Goal: Task Accomplishment & Management: Use online tool/utility

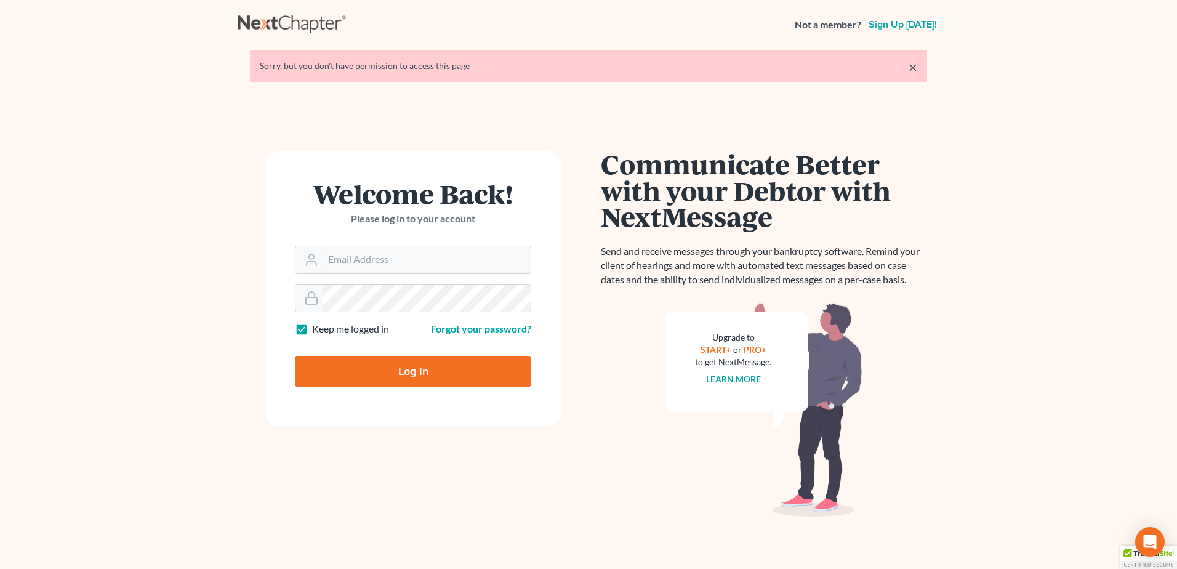
type input "lmoberg@saderlawfirm.com"
click at [434, 361] on input "Log In" at bounding box center [413, 371] width 236 height 31
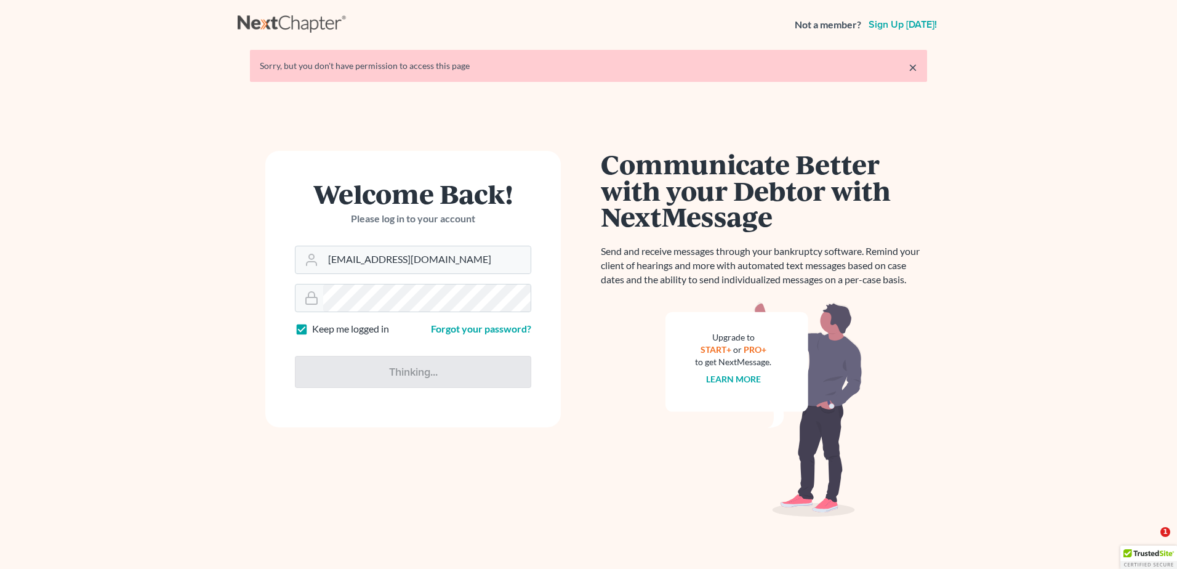
type input "Thinking..."
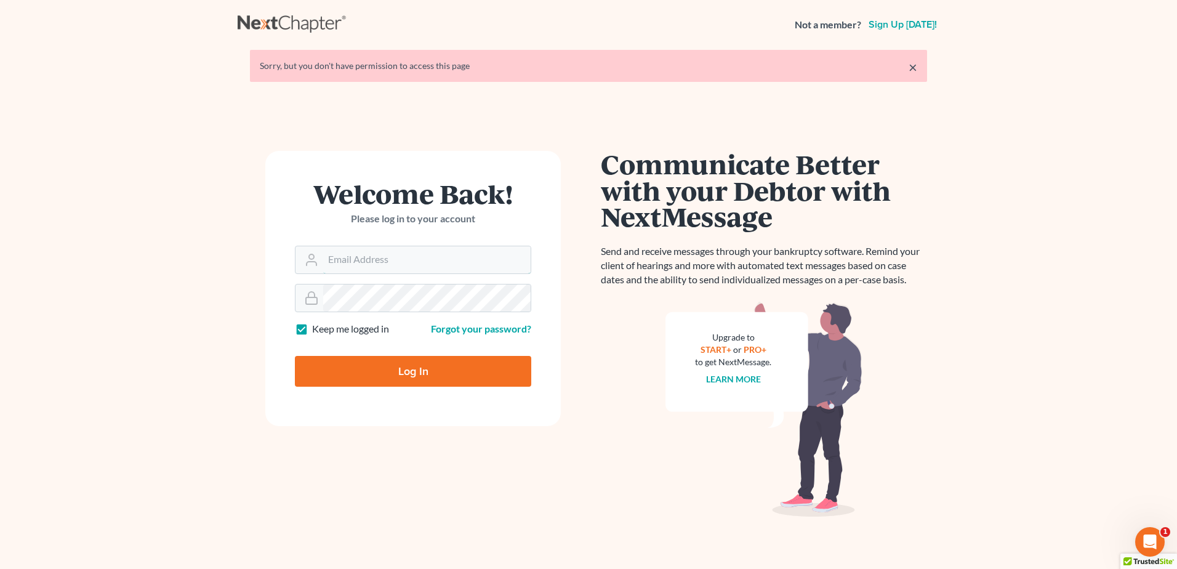
type input "[EMAIL_ADDRESS][DOMAIN_NAME]"
click at [503, 369] on input "Log In" at bounding box center [413, 371] width 236 height 31
type input "Thinking..."
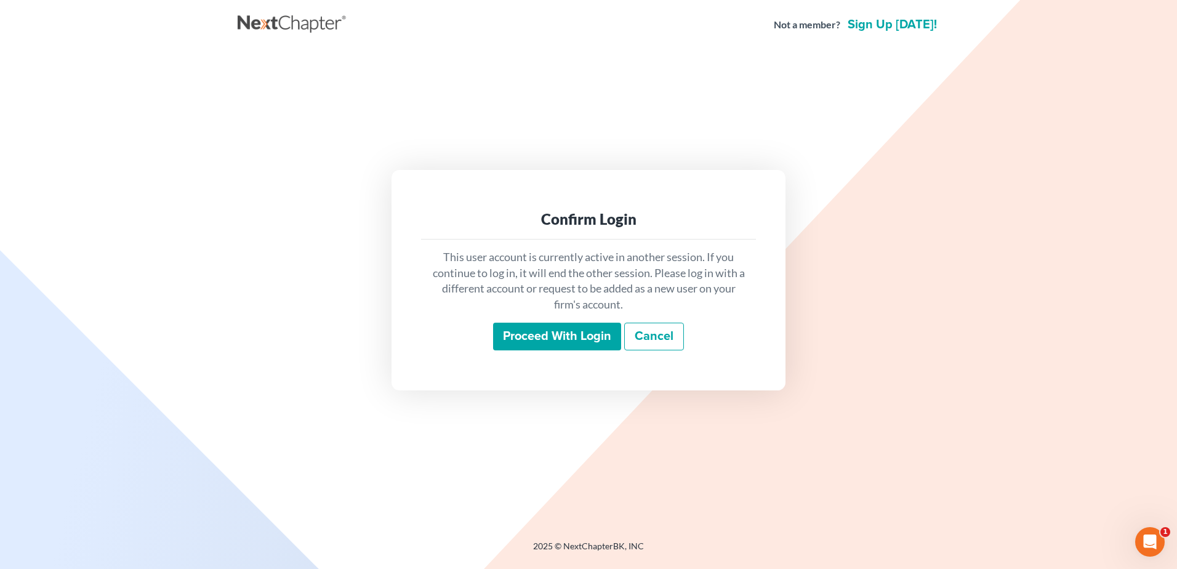
click at [569, 334] on input "Proceed with login" at bounding box center [557, 336] width 128 height 28
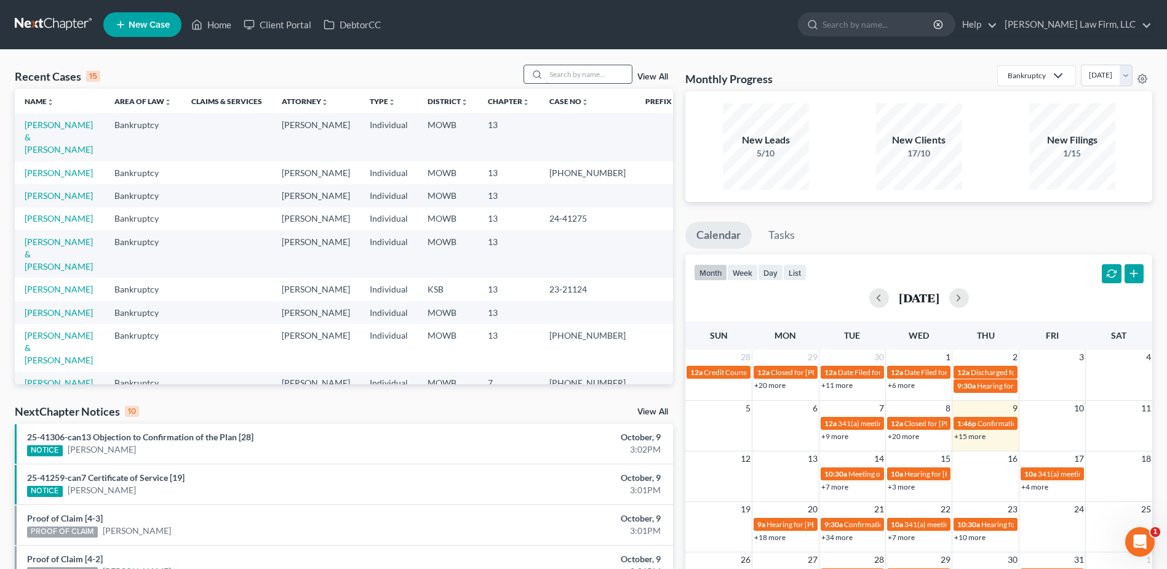
click at [567, 69] on input "search" at bounding box center [589, 74] width 86 height 18
type input "[PERSON_NAME]"
click at [667, 74] on link "View All" at bounding box center [653, 77] width 31 height 9
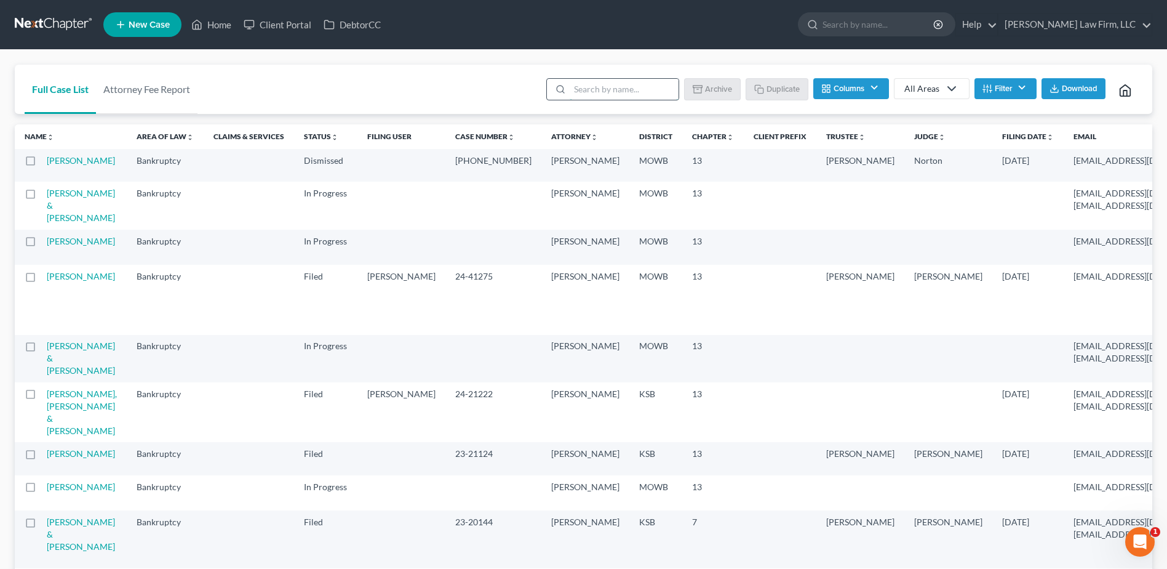
click at [584, 90] on input "search" at bounding box center [624, 89] width 109 height 21
type input "[PERSON_NAME]"
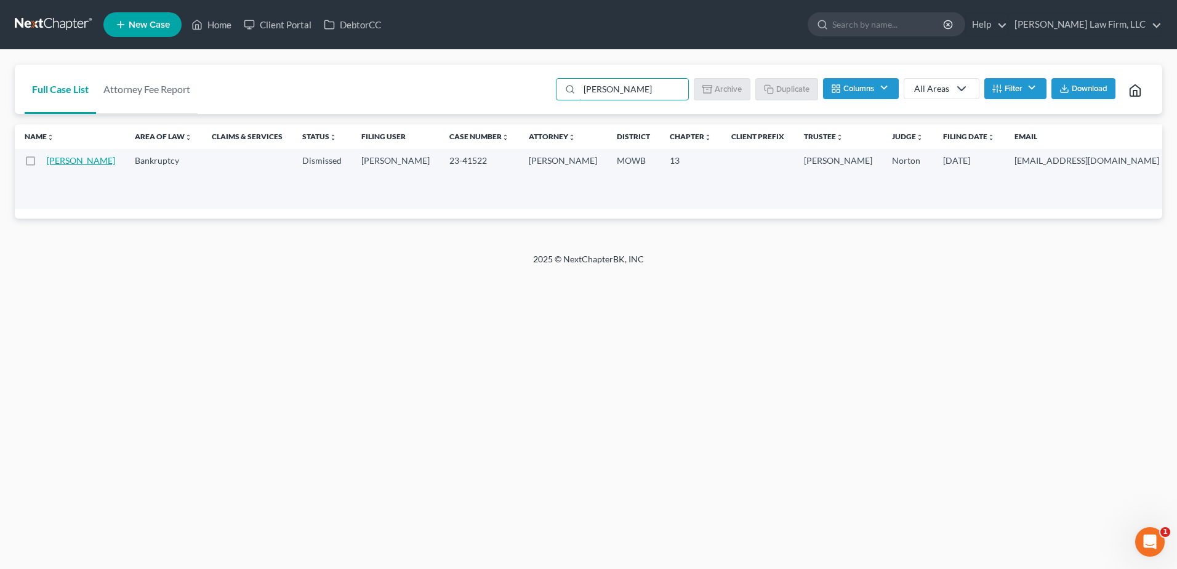
click at [57, 166] on link "[PERSON_NAME]" at bounding box center [81, 160] width 68 height 10
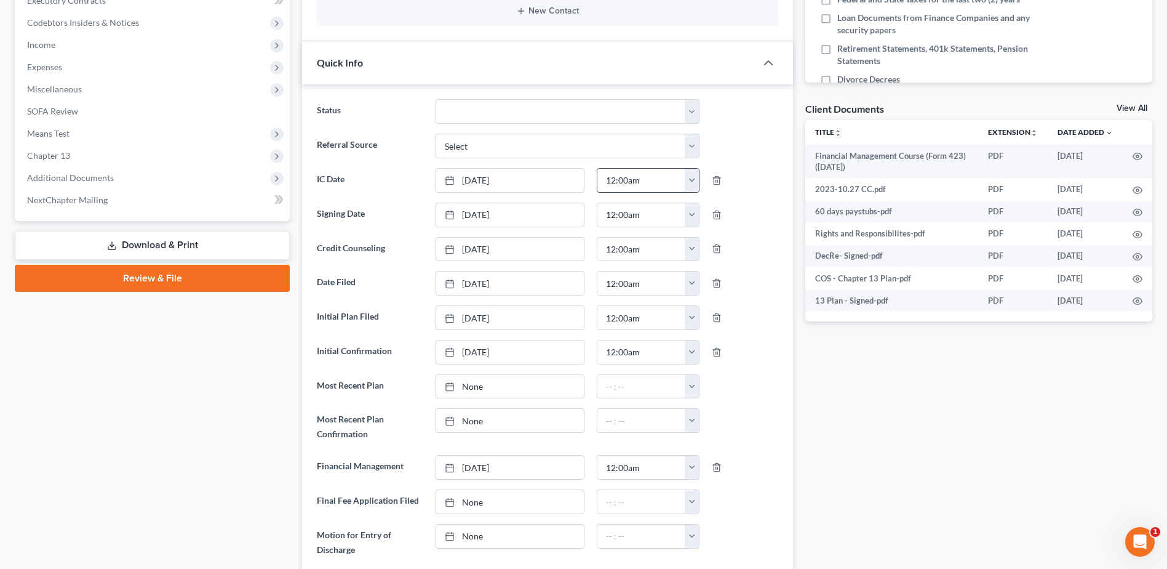
scroll to position [338, 0]
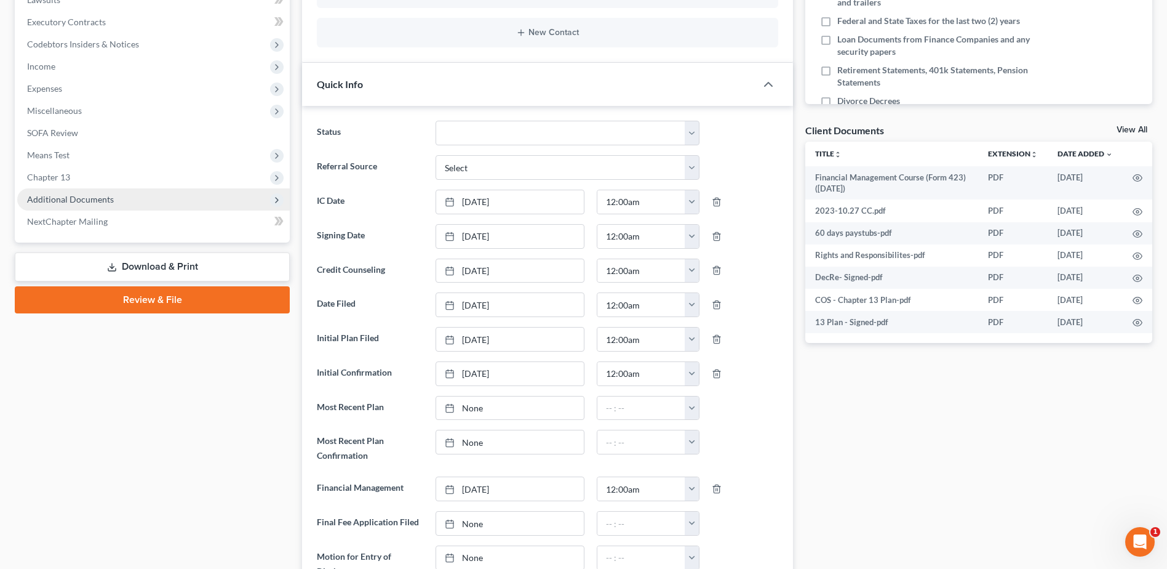
click at [83, 202] on span "Additional Documents" at bounding box center [70, 199] width 87 height 10
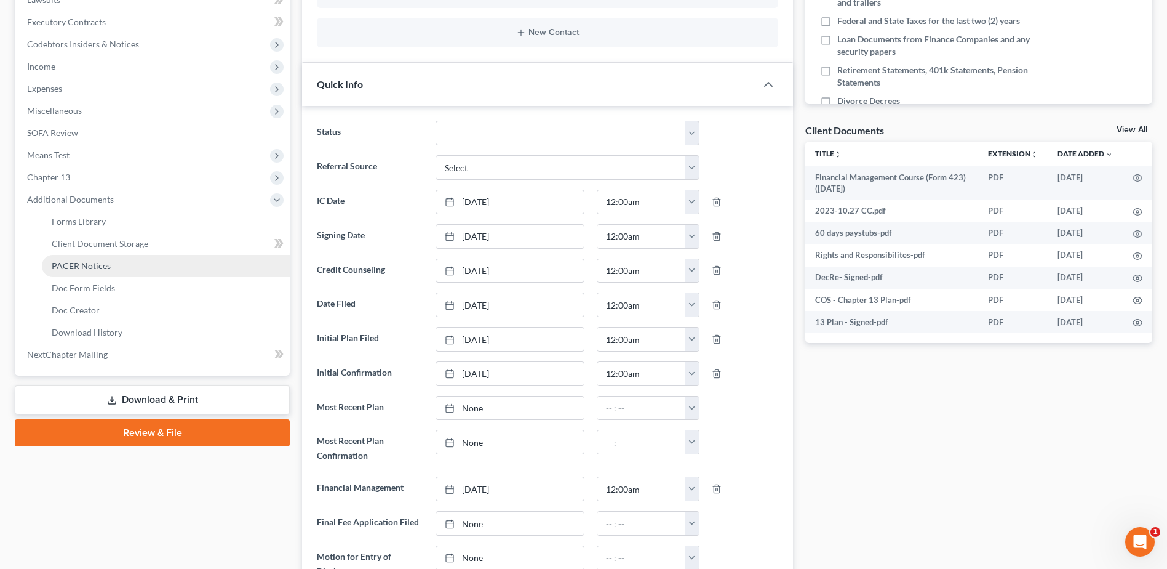
click at [90, 264] on span "PACER Notices" at bounding box center [81, 265] width 59 height 10
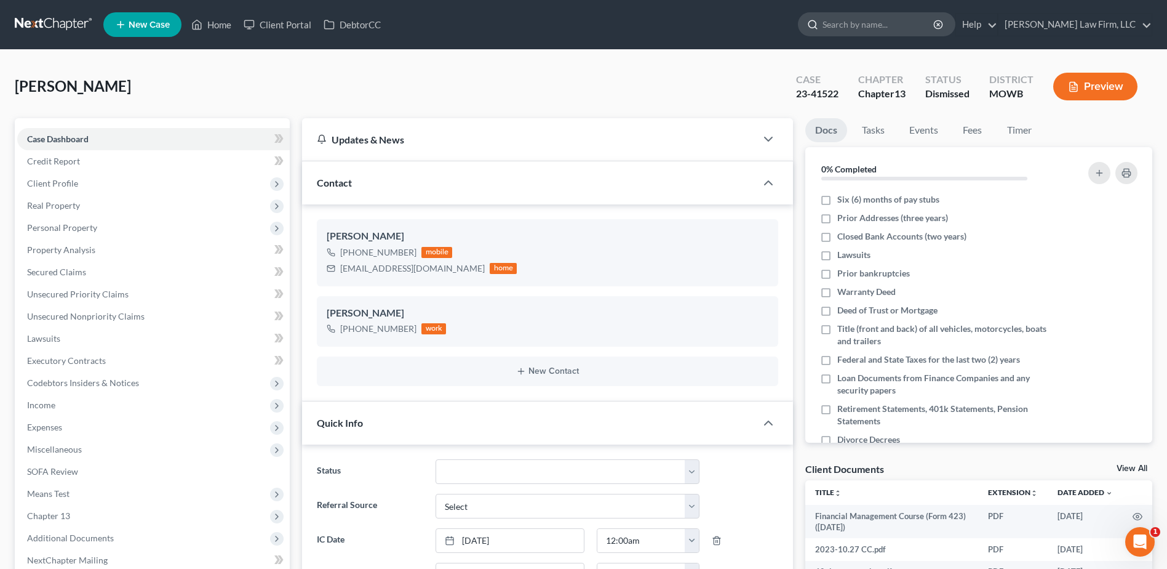
click at [906, 22] on input "search" at bounding box center [879, 24] width 113 height 23
type input "[PERSON_NAME]"
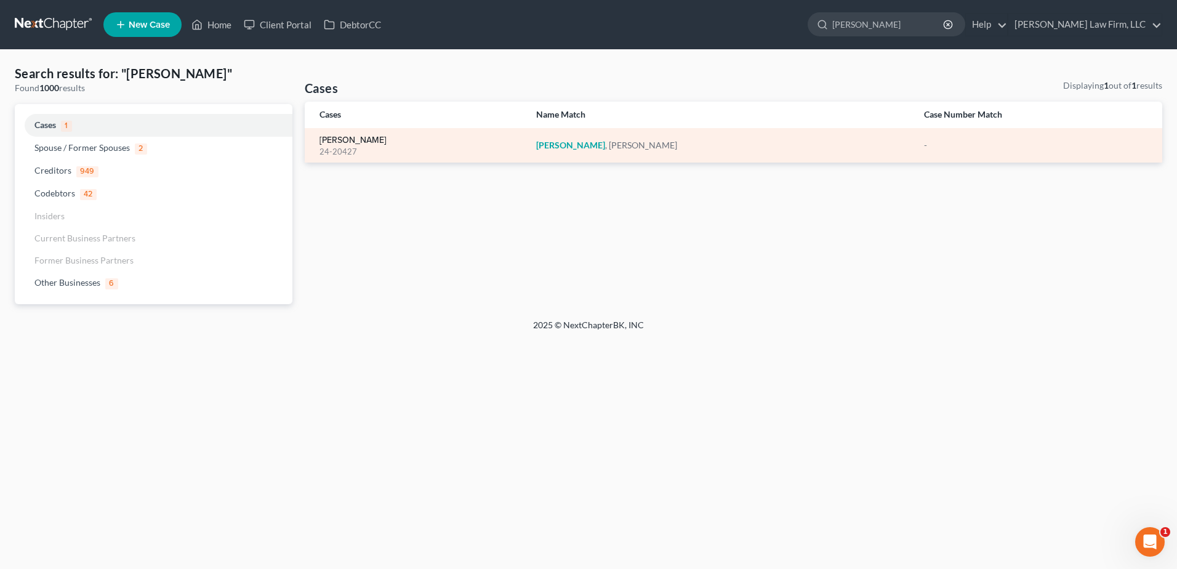
click at [349, 140] on link "[PERSON_NAME]" at bounding box center [352, 140] width 67 height 9
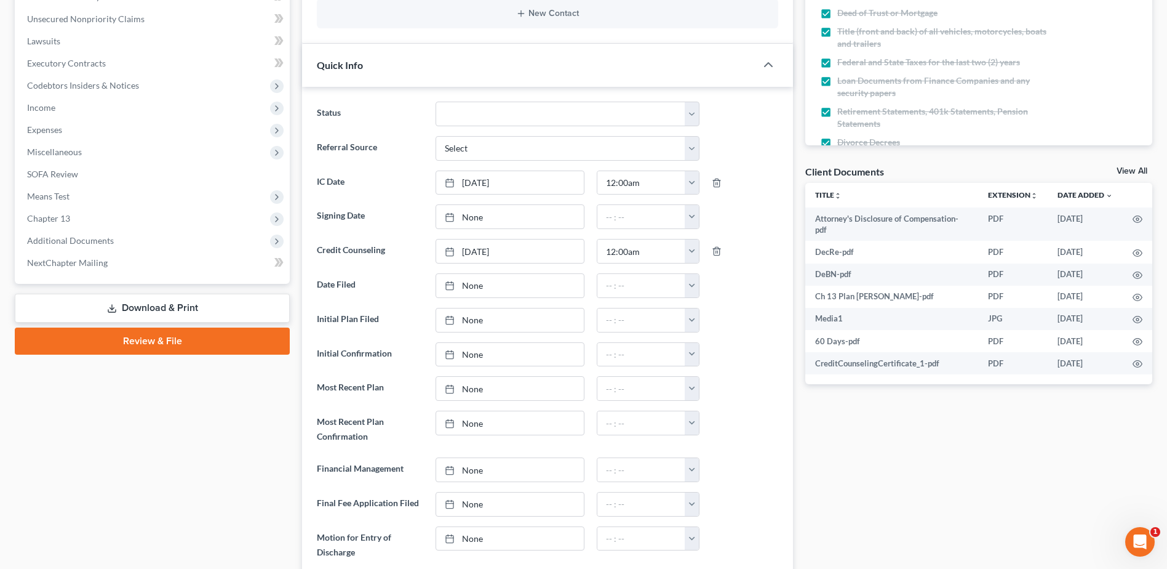
scroll to position [292, 0]
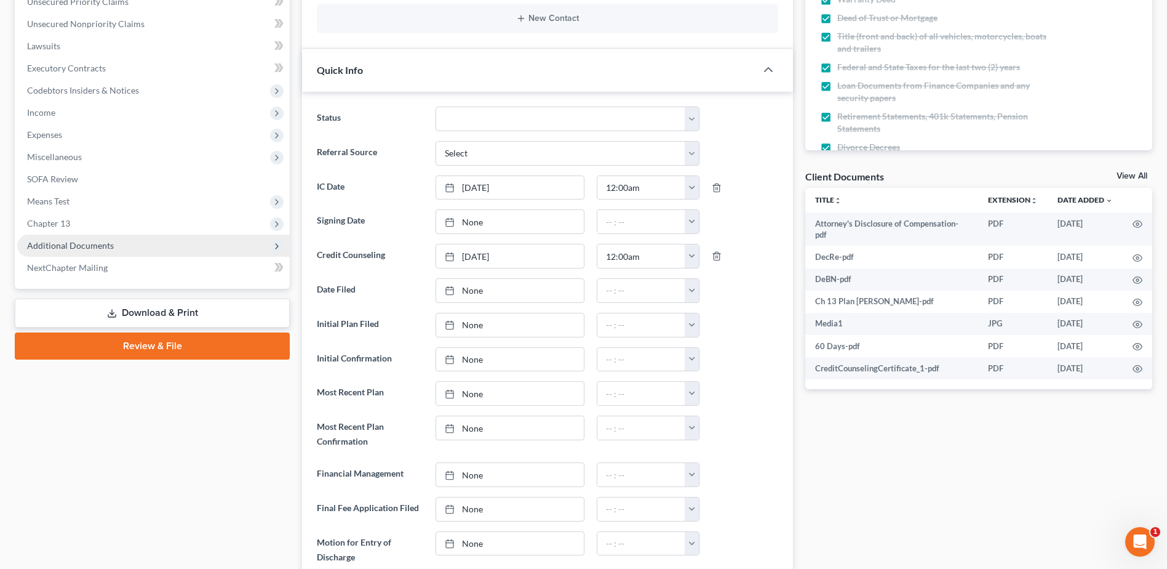
click at [90, 249] on span "Additional Documents" at bounding box center [70, 245] width 87 height 10
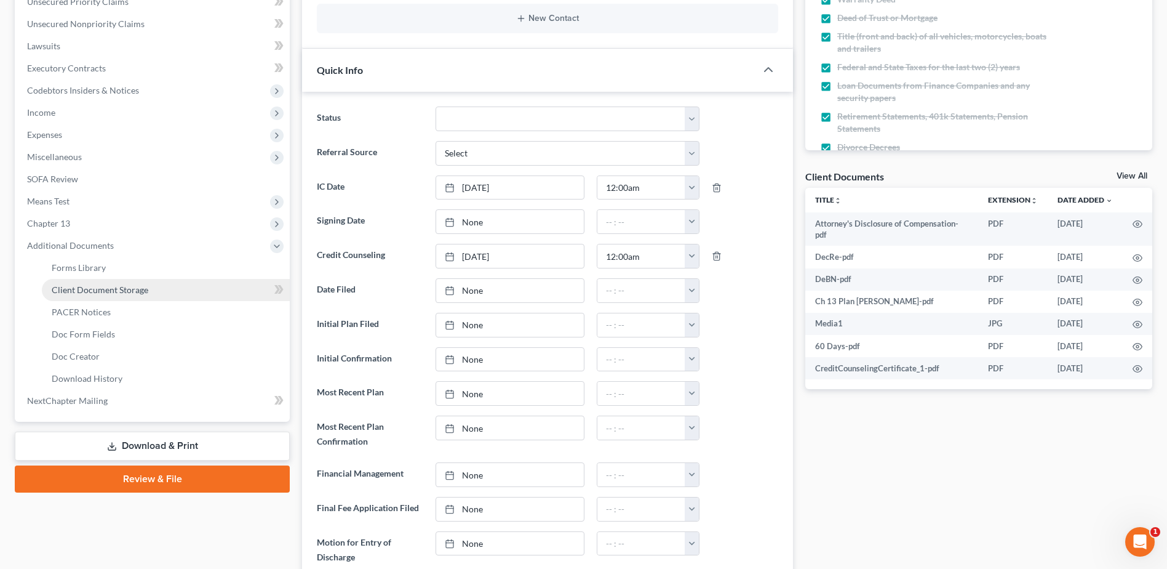
click at [93, 291] on span "Client Document Storage" at bounding box center [100, 289] width 97 height 10
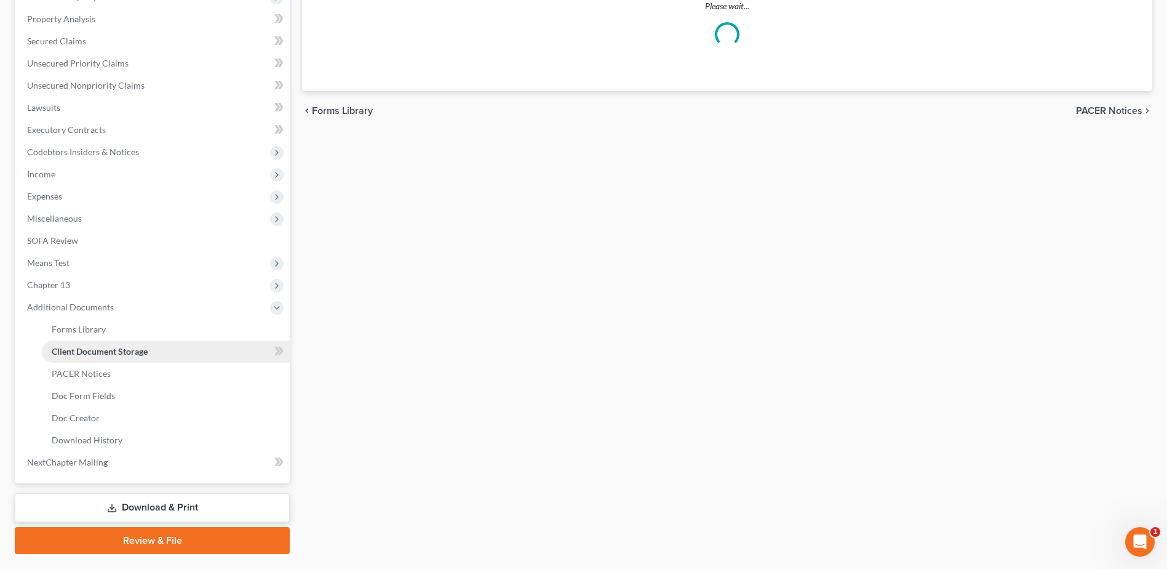
scroll to position [27, 0]
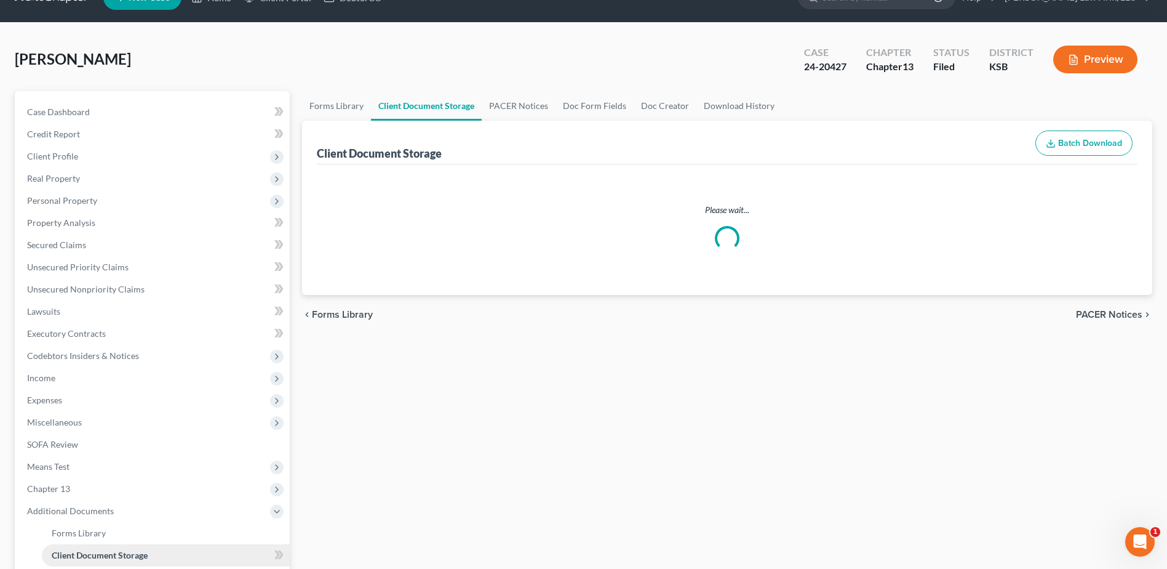
select select "0"
select select "4"
select select "1"
select select "2"
select select "3"
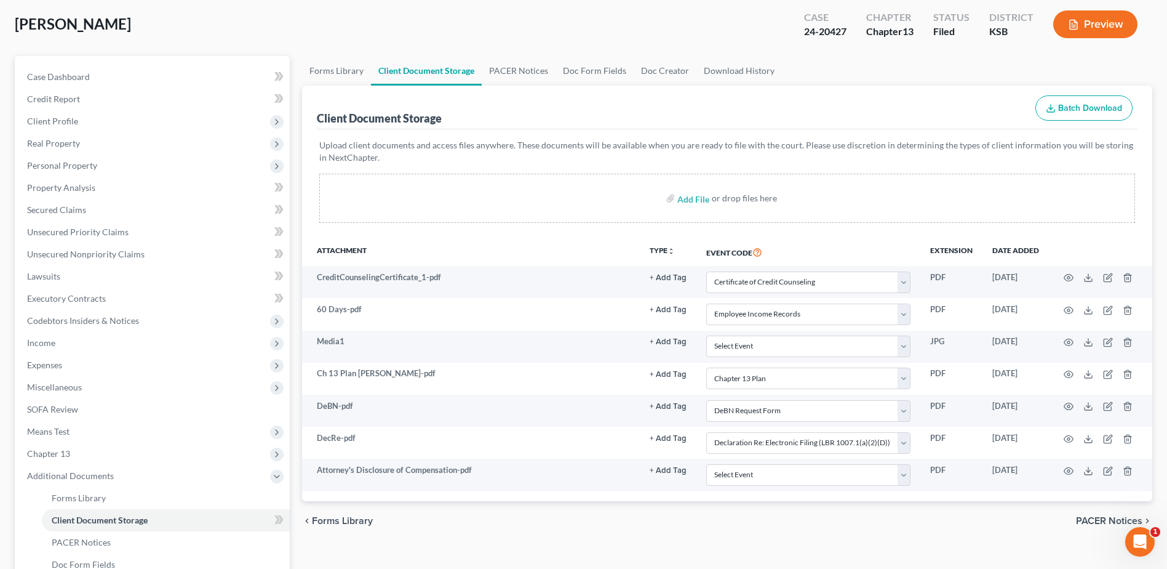
scroll to position [263, 0]
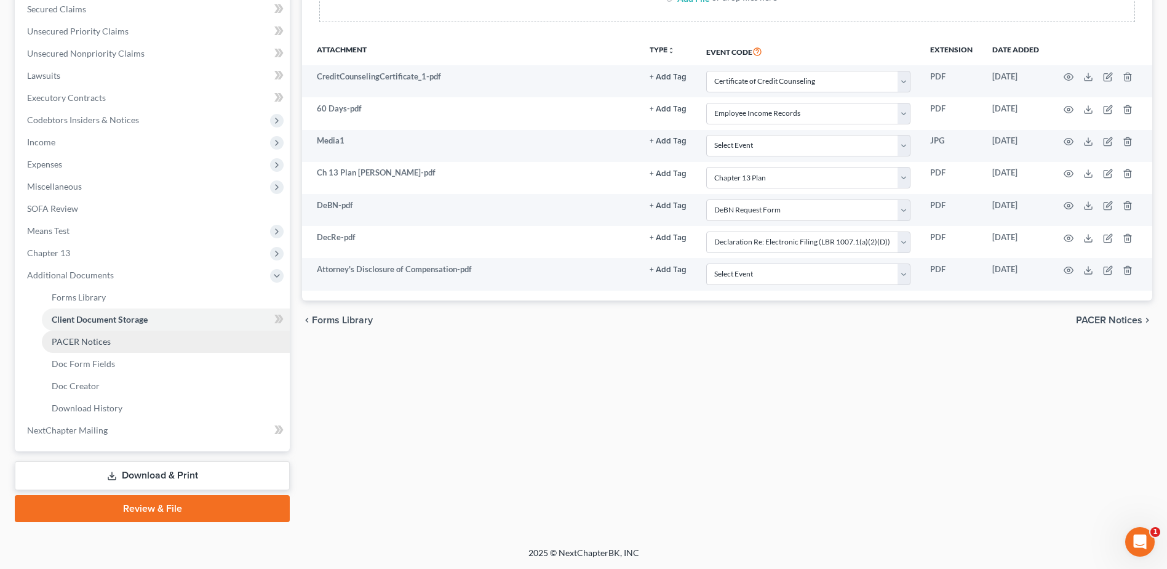
click at [79, 343] on span "PACER Notices" at bounding box center [81, 341] width 59 height 10
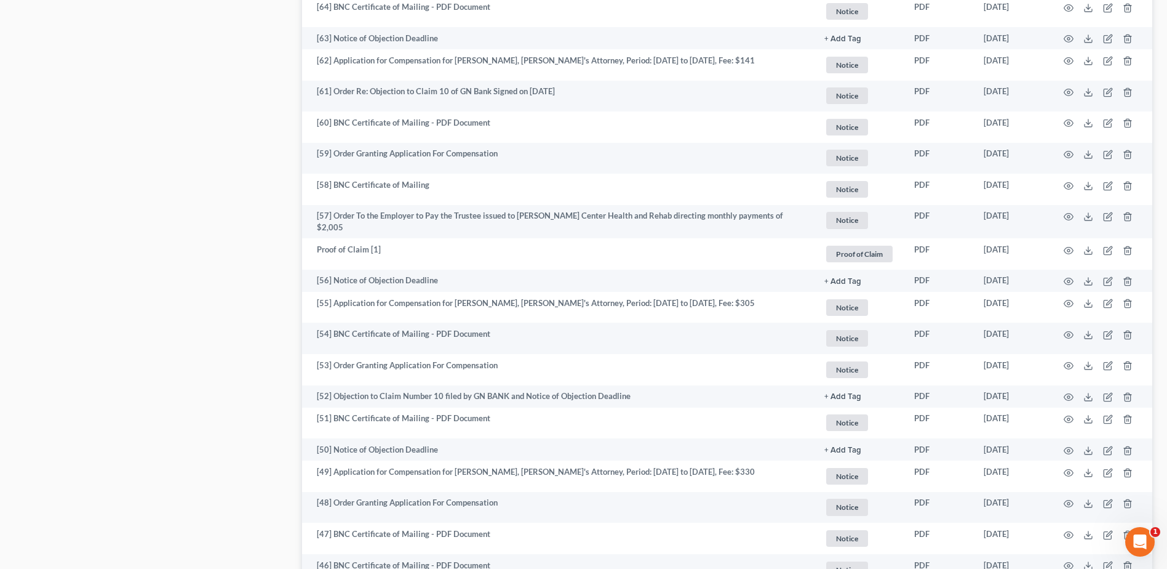
scroll to position [1985, 0]
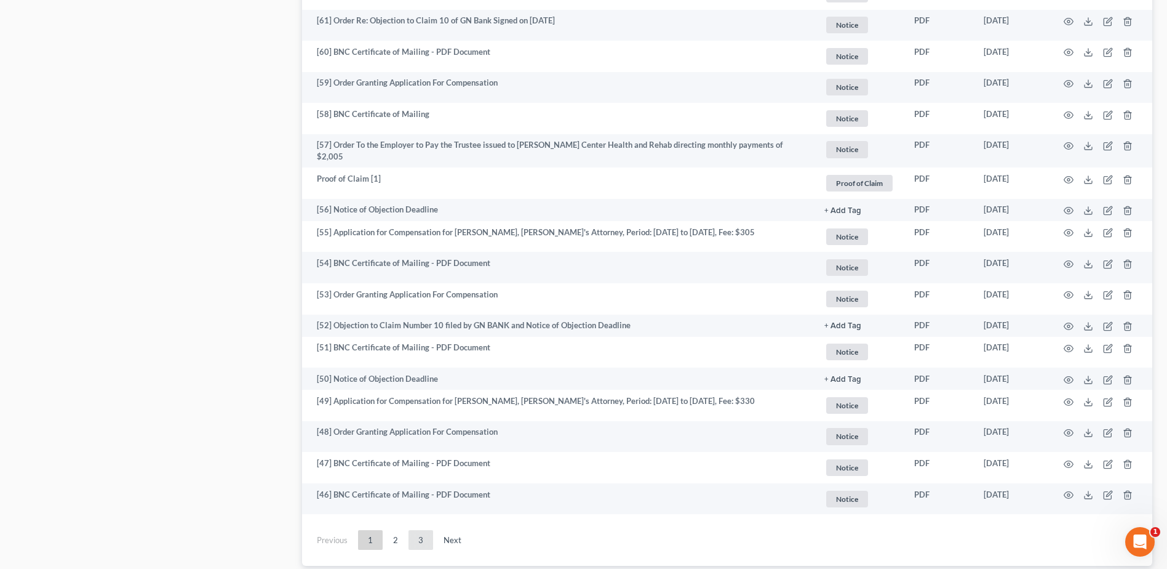
click at [423, 535] on link "3" at bounding box center [421, 540] width 25 height 20
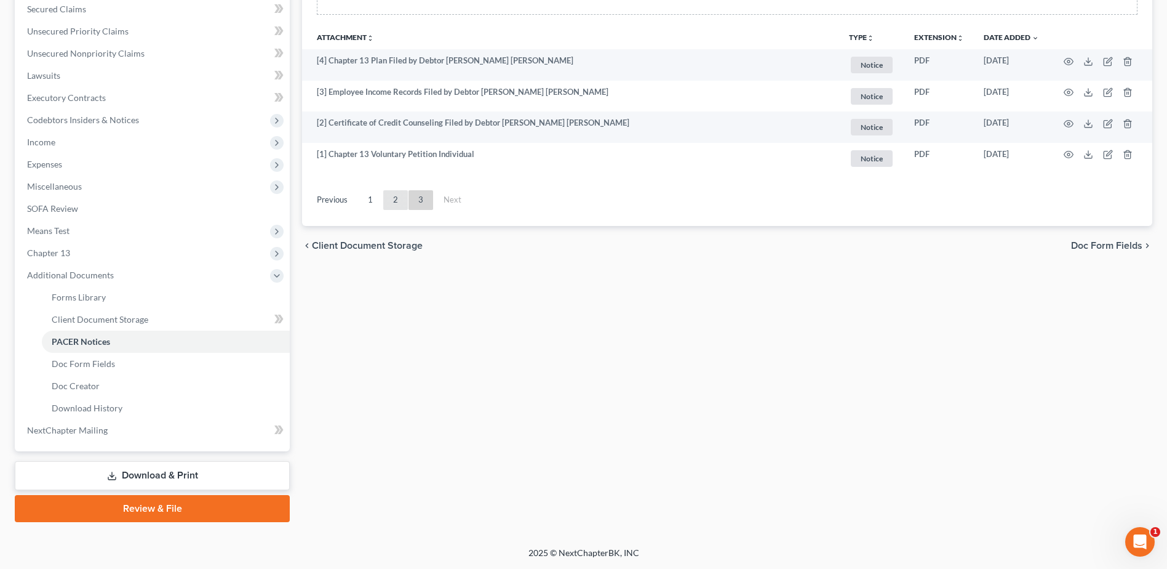
click at [392, 199] on link "2" at bounding box center [395, 200] width 25 height 20
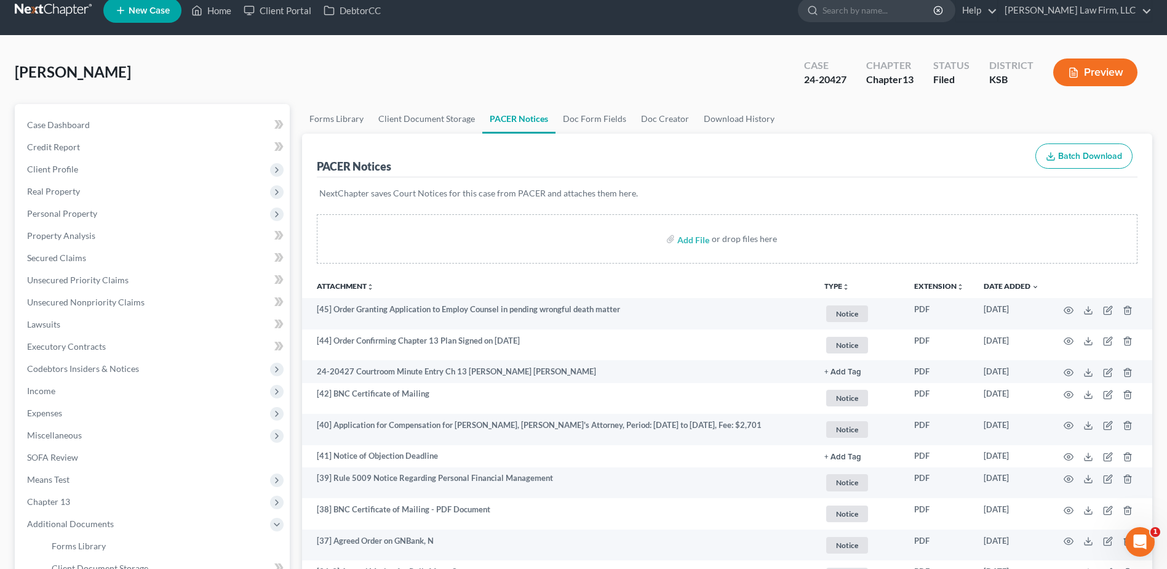
scroll to position [0, 0]
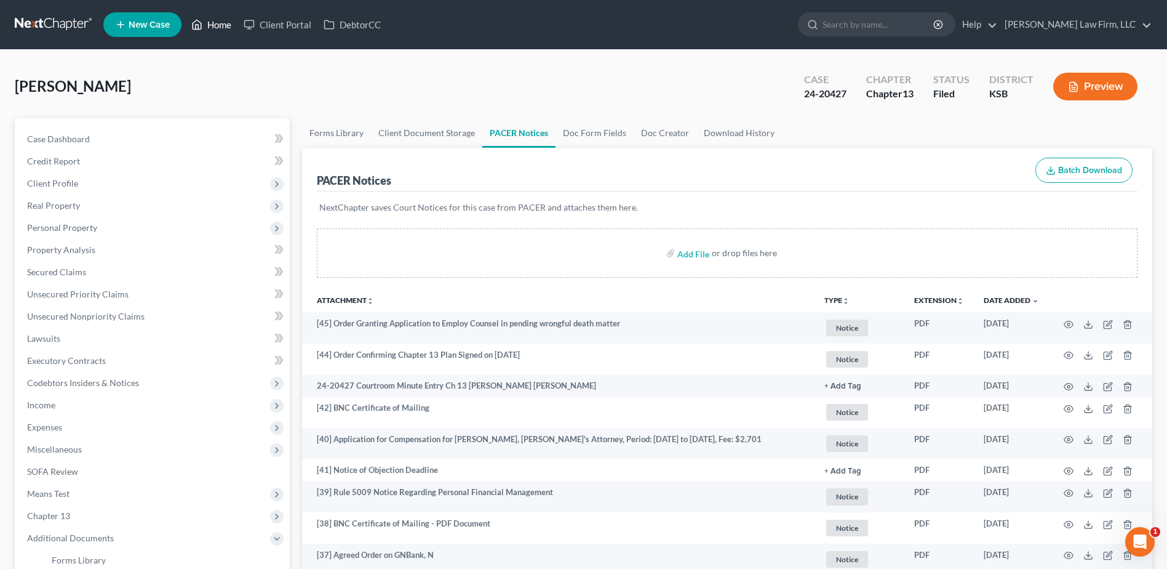
click at [221, 20] on link "Home" at bounding box center [211, 25] width 52 height 22
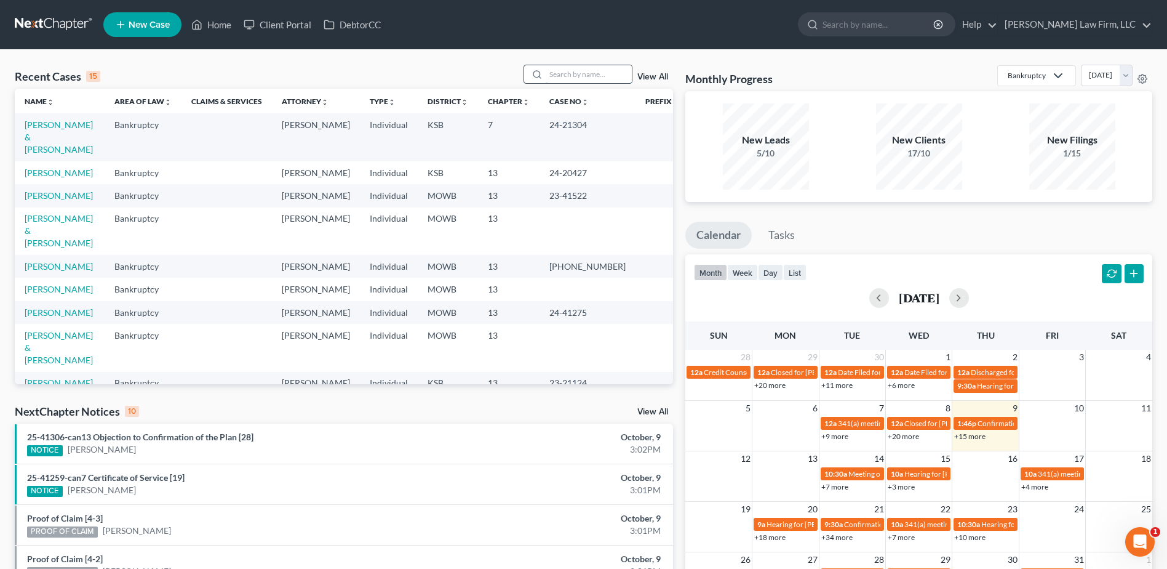
click at [571, 78] on input "search" at bounding box center [589, 74] width 86 height 18
type input "[PERSON_NAME]"
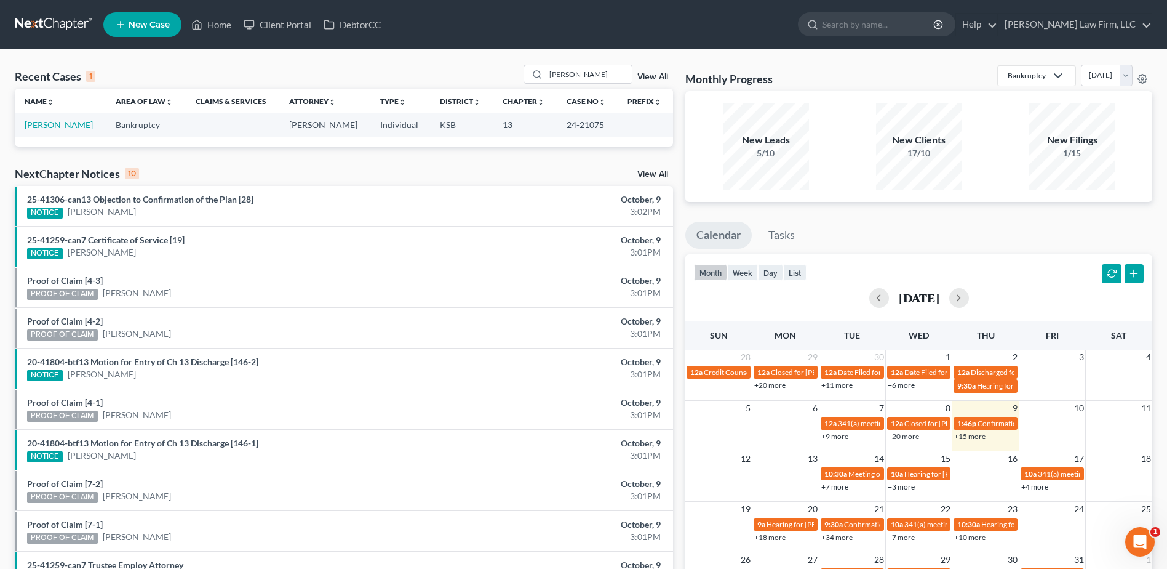
click at [651, 73] on link "View All" at bounding box center [653, 77] width 31 height 9
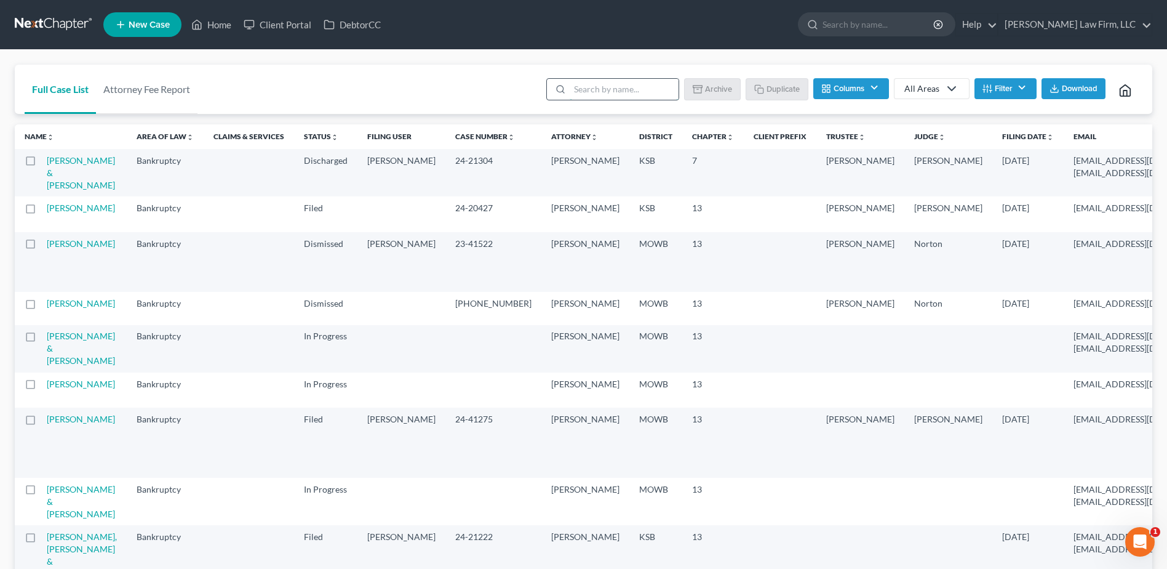
click at [601, 98] on input "search" at bounding box center [624, 89] width 109 height 21
type input "[PERSON_NAME]"
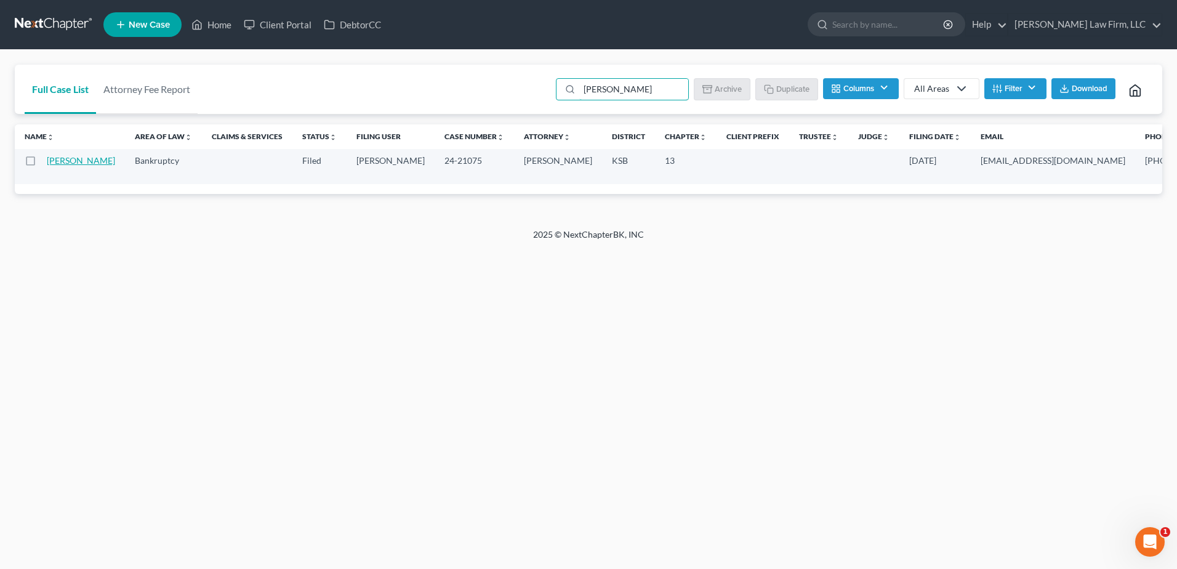
click at [56, 166] on link "[PERSON_NAME]" at bounding box center [81, 160] width 68 height 10
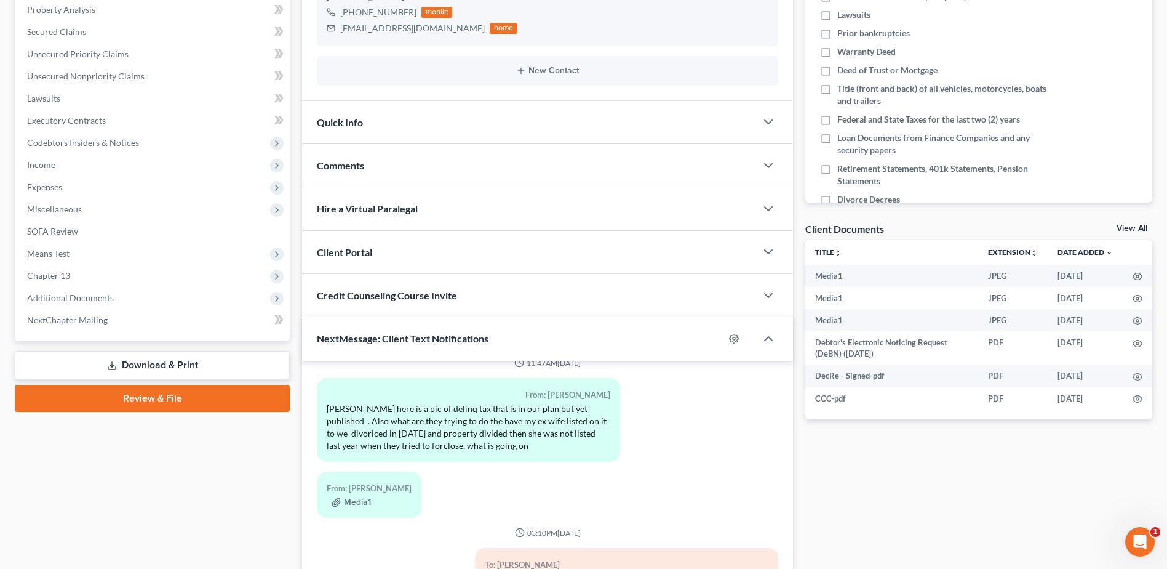
scroll to position [277, 0]
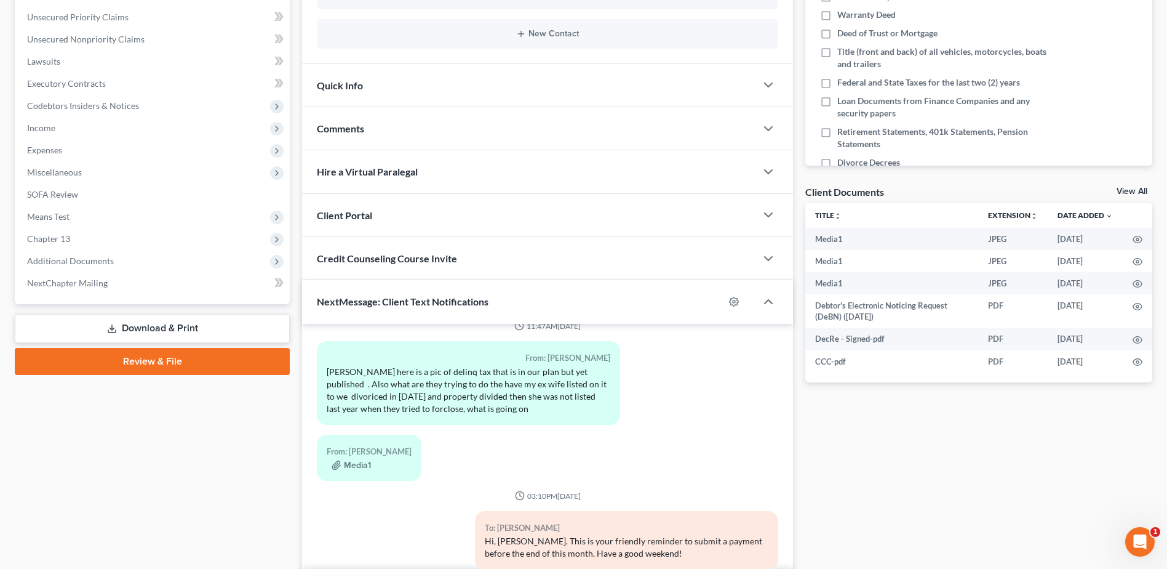
click at [337, 89] on span "Quick Info" at bounding box center [340, 85] width 46 height 12
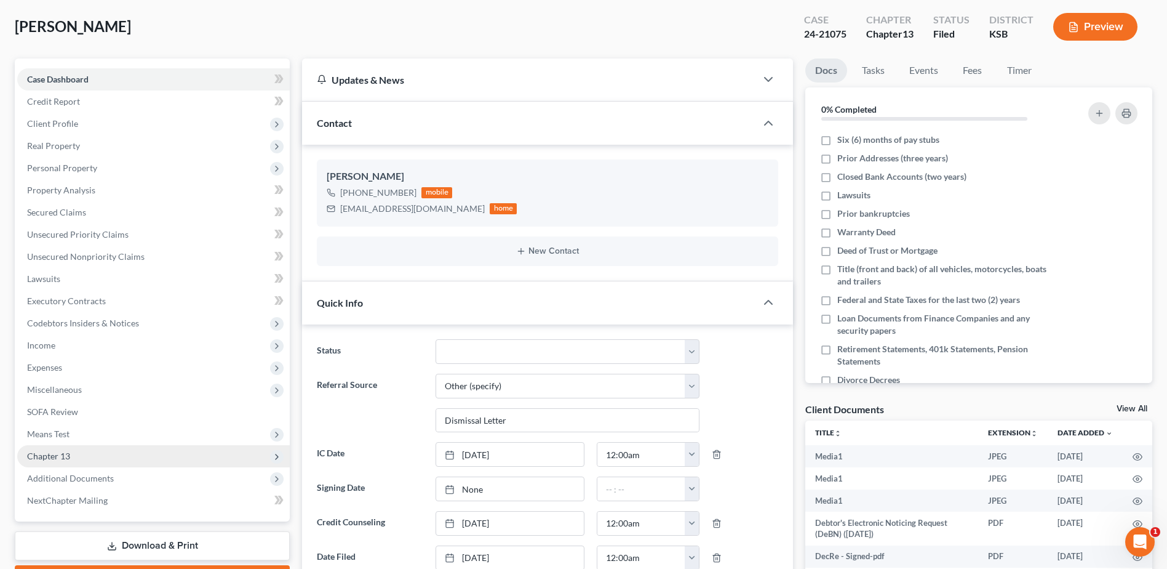
scroll to position [62, 0]
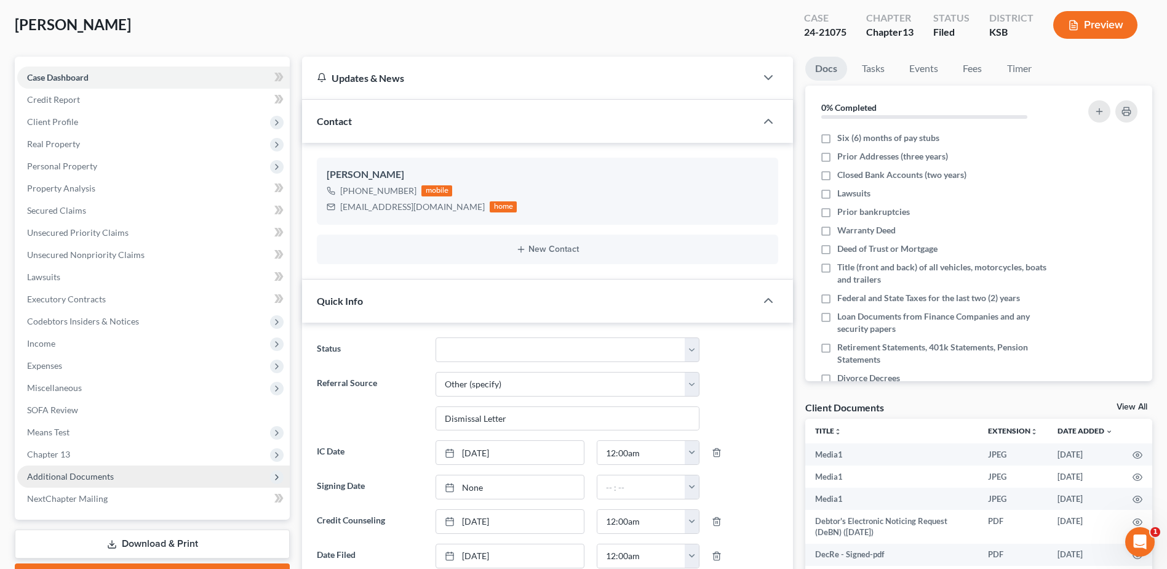
click at [89, 476] on span "Additional Documents" at bounding box center [70, 476] width 87 height 10
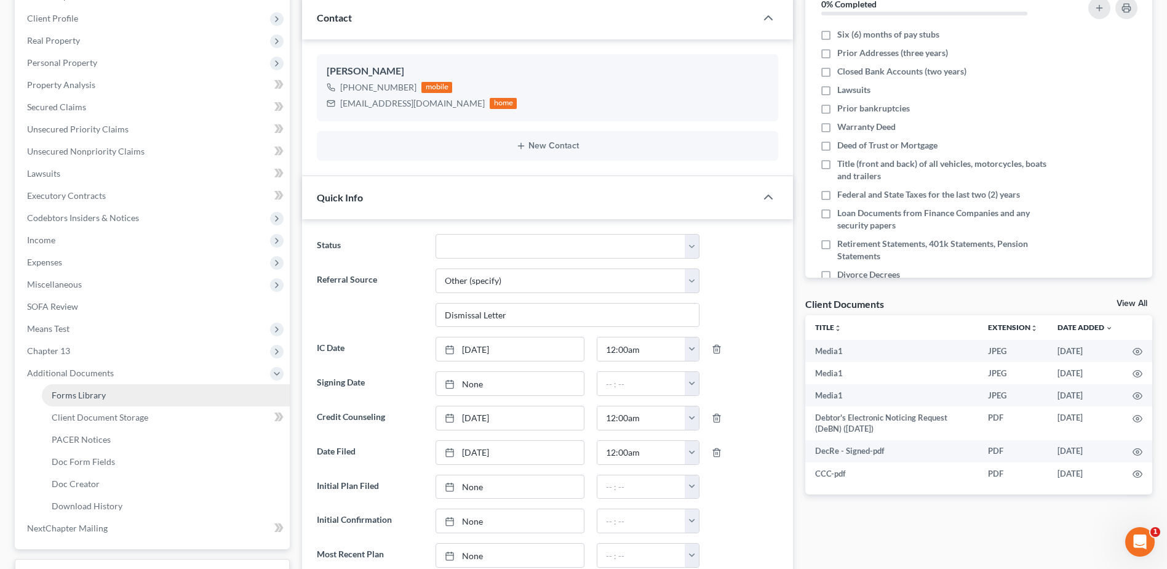
scroll to position [185, 0]
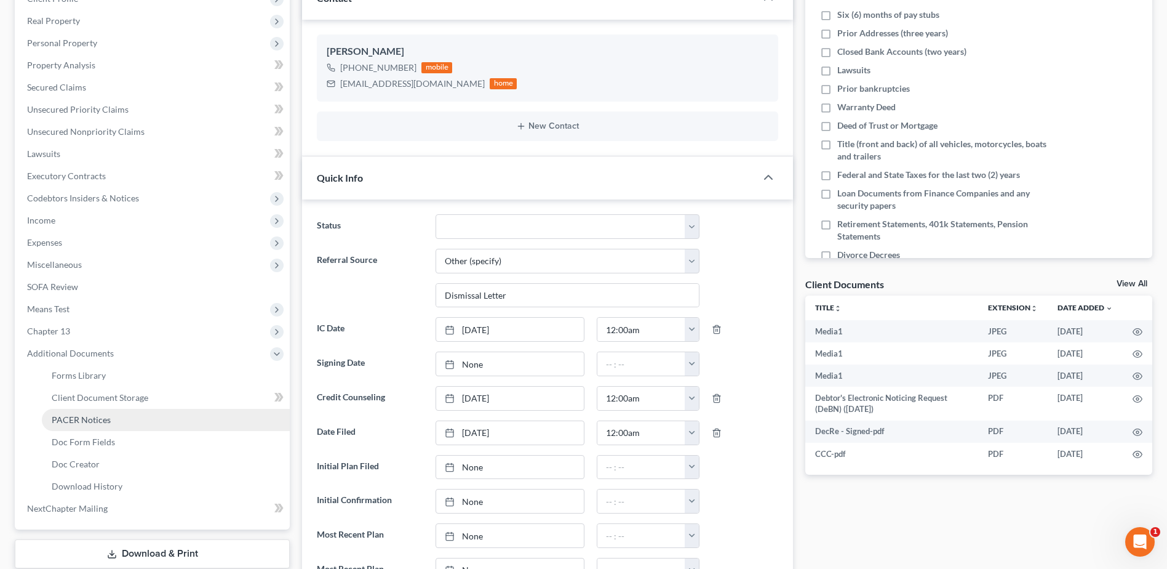
click at [98, 418] on span "PACER Notices" at bounding box center [81, 419] width 59 height 10
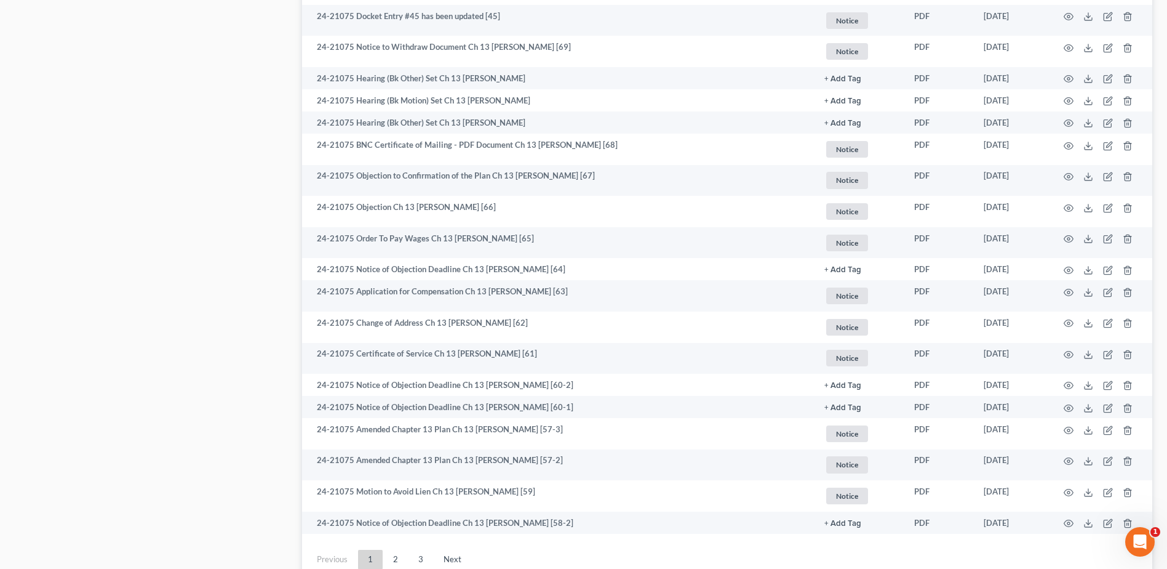
scroll to position [2054, 0]
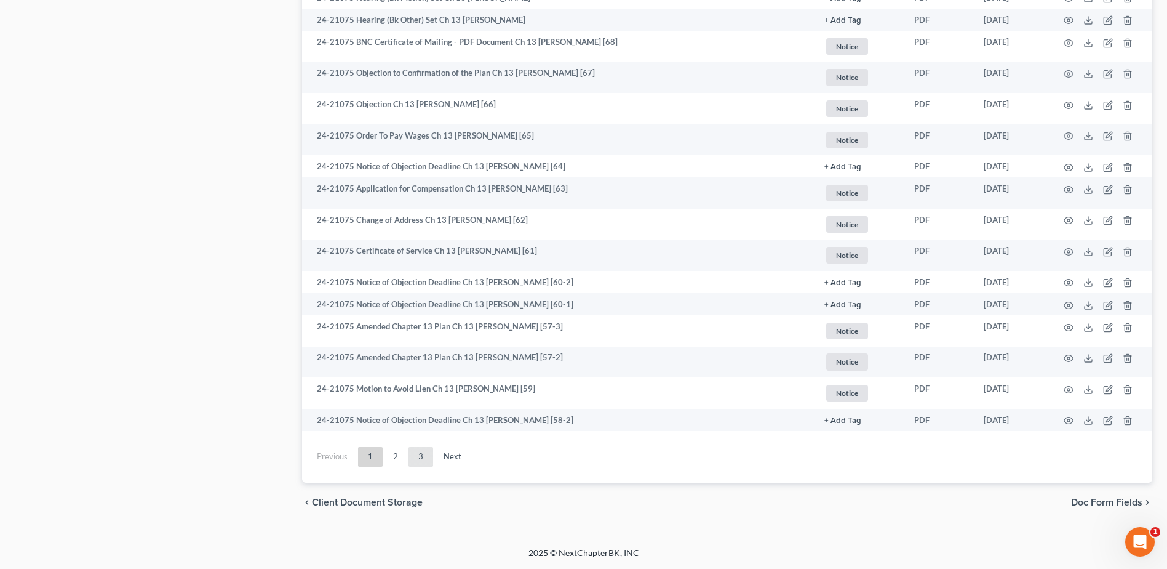
click at [417, 457] on link "3" at bounding box center [421, 457] width 25 height 20
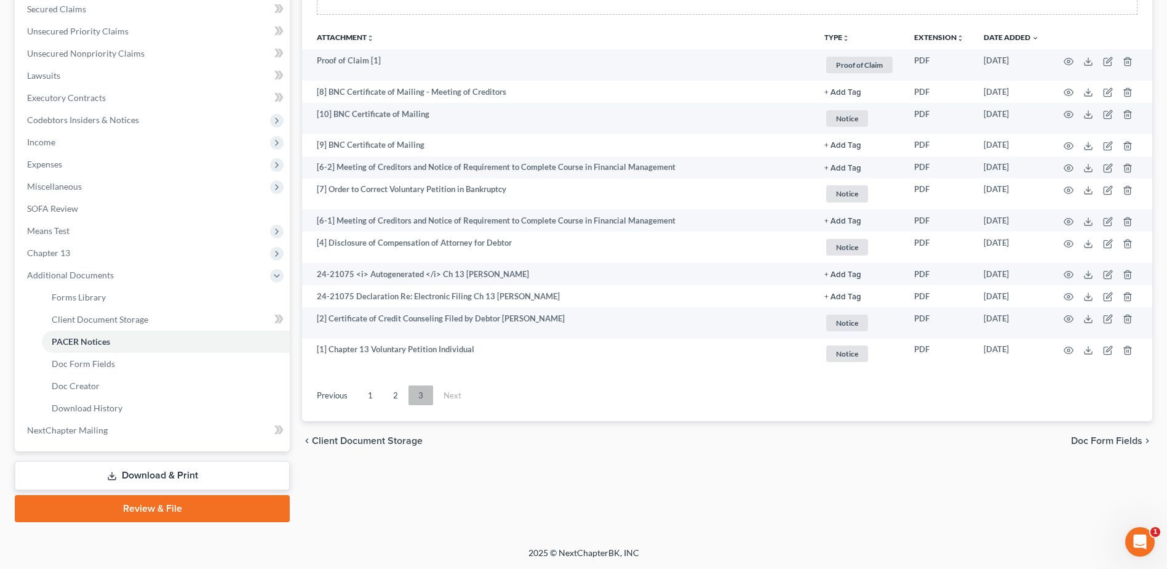
scroll to position [263, 0]
click at [391, 402] on link "2" at bounding box center [395, 395] width 25 height 20
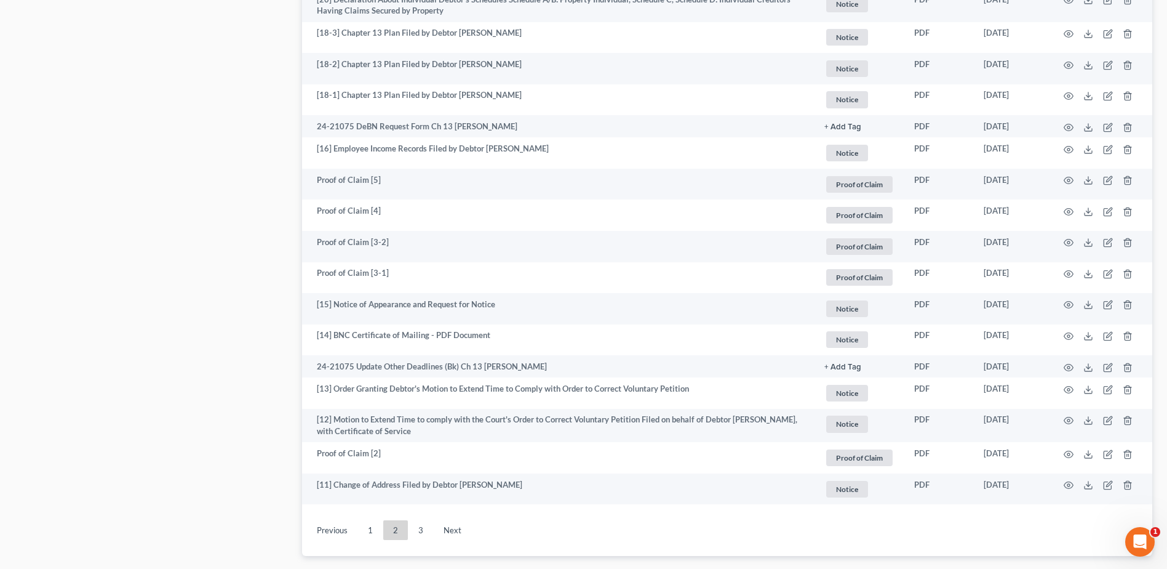
scroll to position [2068, 0]
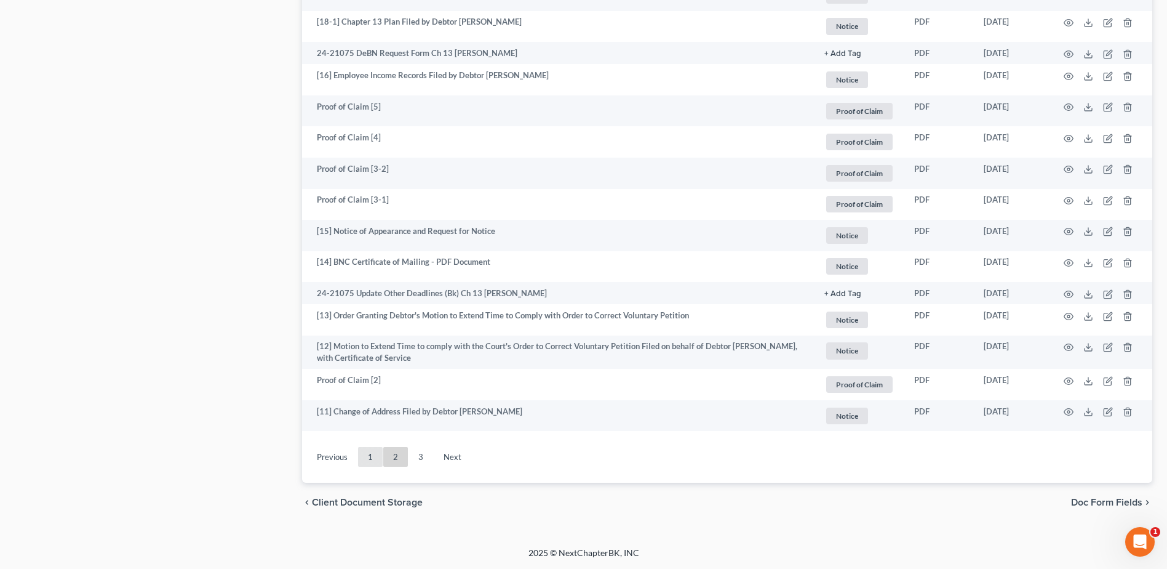
click at [369, 452] on link "1" at bounding box center [370, 457] width 25 height 20
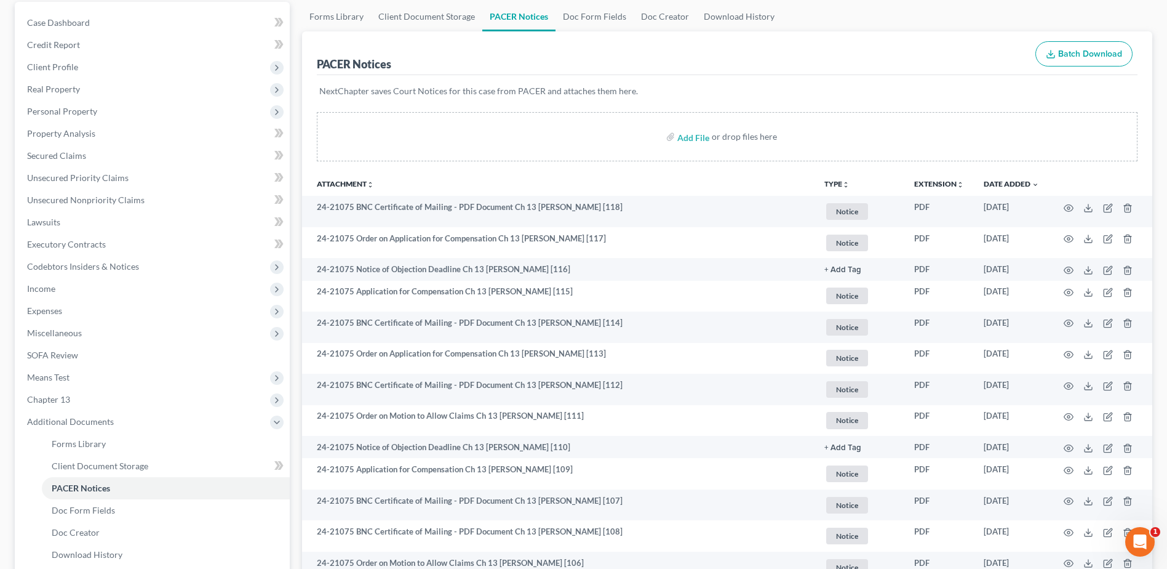
scroll to position [116, 0]
click at [83, 468] on span "Client Document Storage" at bounding box center [100, 466] width 97 height 10
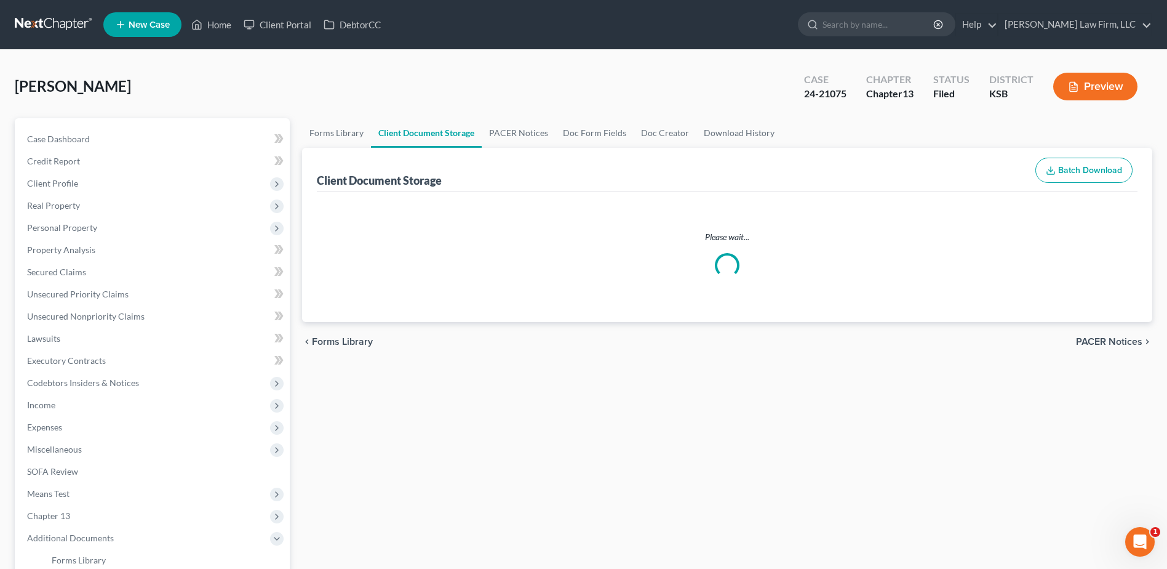
select select "0"
select select "3"
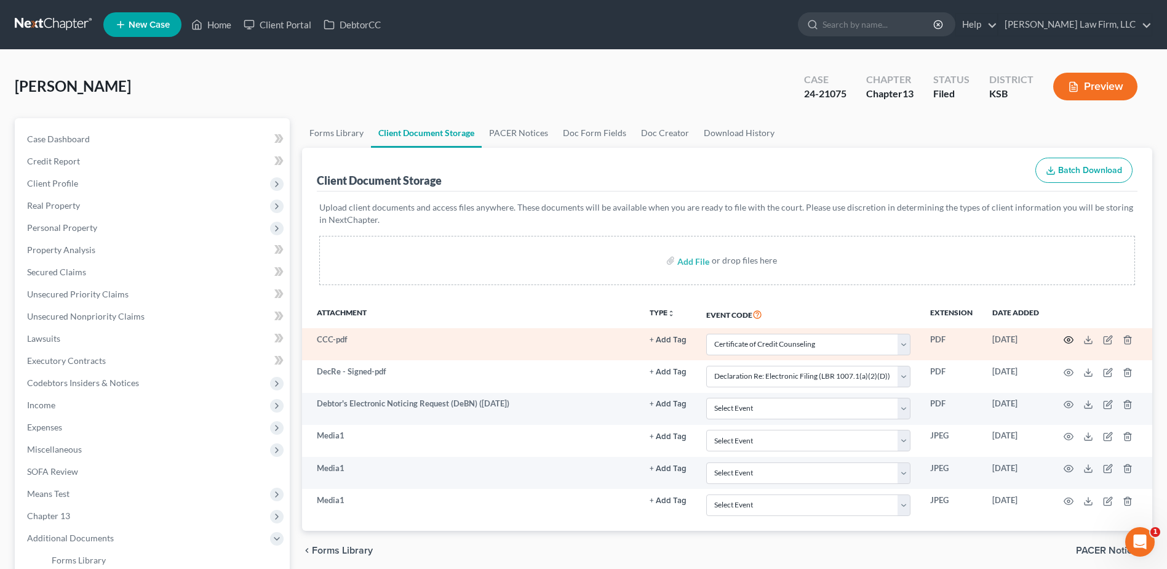
click at [1066, 336] on icon "button" at bounding box center [1069, 340] width 10 height 10
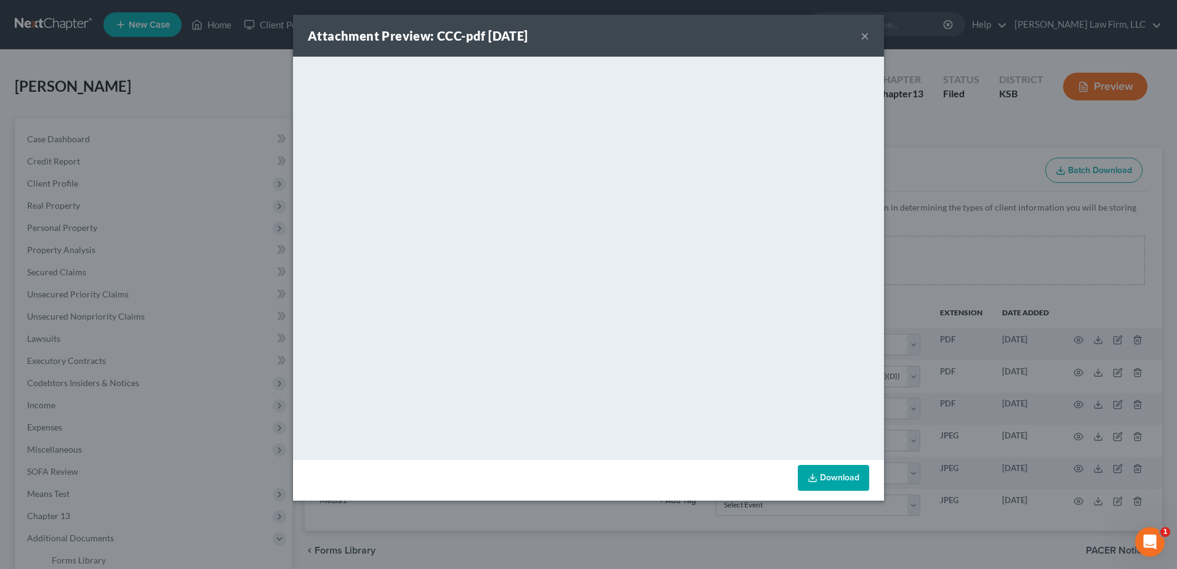
click at [865, 36] on button "×" at bounding box center [864, 35] width 9 height 15
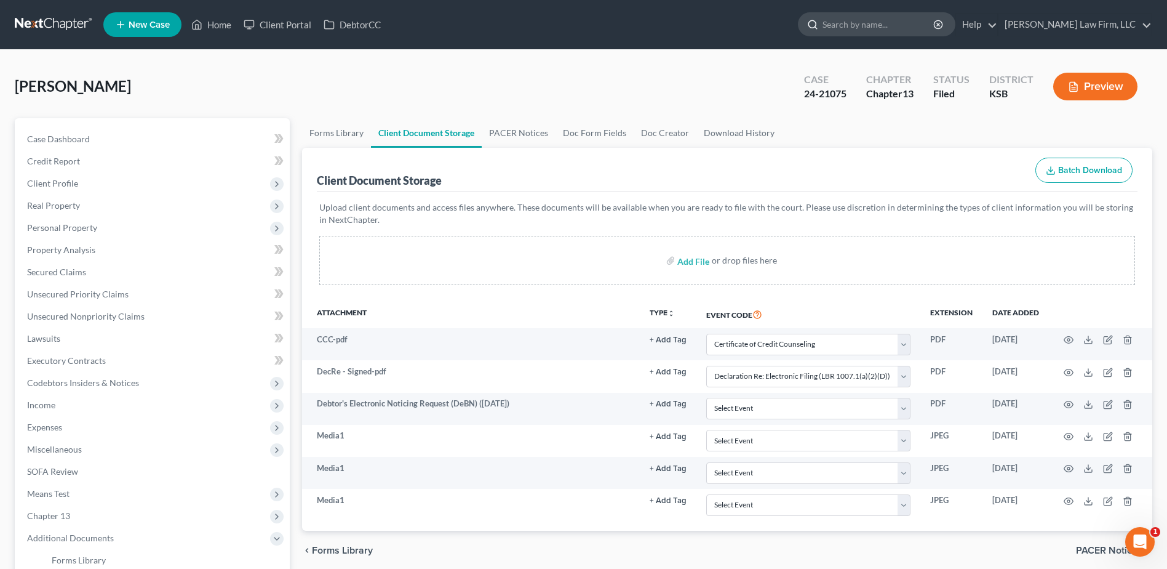
click at [900, 30] on input "search" at bounding box center [879, 24] width 113 height 23
type input "[PERSON_NAME]"
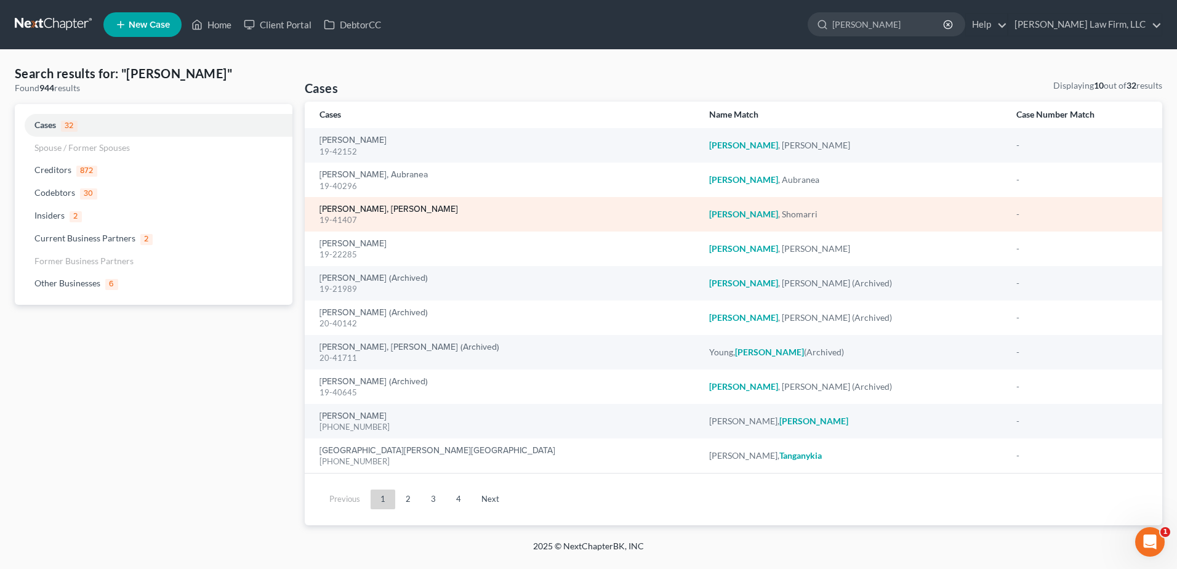
click at [360, 209] on link "[PERSON_NAME], [PERSON_NAME]" at bounding box center [388, 209] width 138 height 9
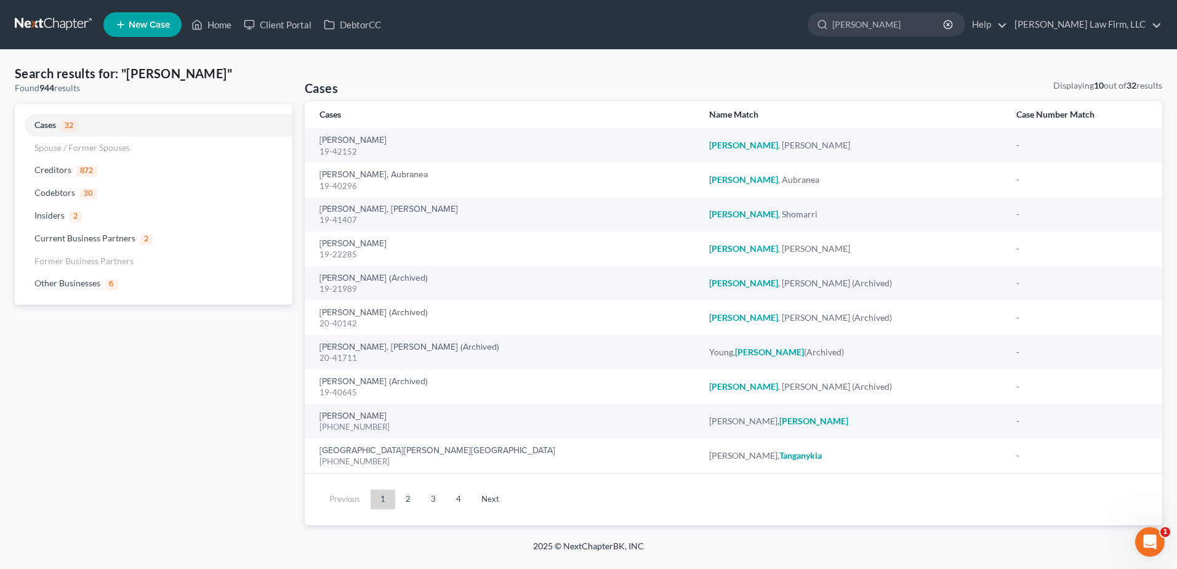
select select "0"
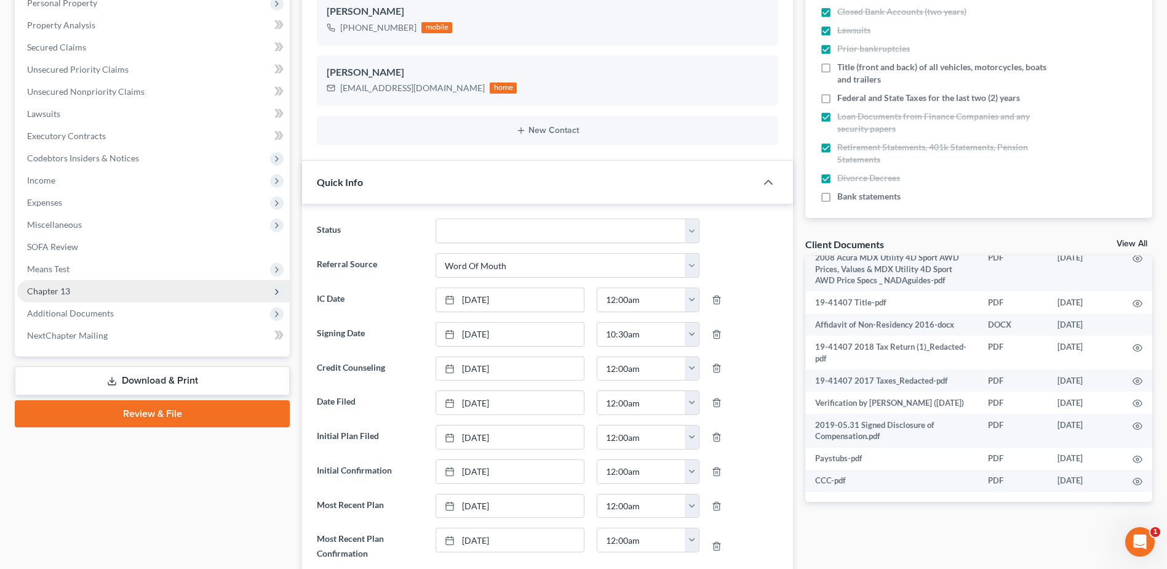
scroll to position [215, 0]
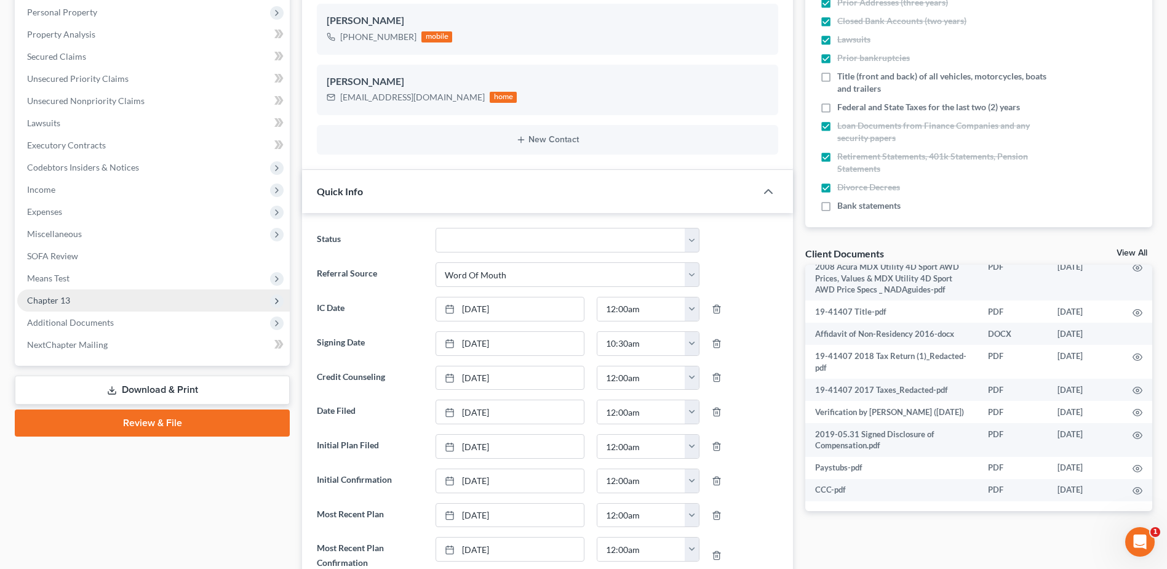
drag, startPoint x: 85, startPoint y: 323, endPoint x: 84, endPoint y: 305, distance: 18.5
click at [85, 324] on span "Additional Documents" at bounding box center [70, 322] width 87 height 10
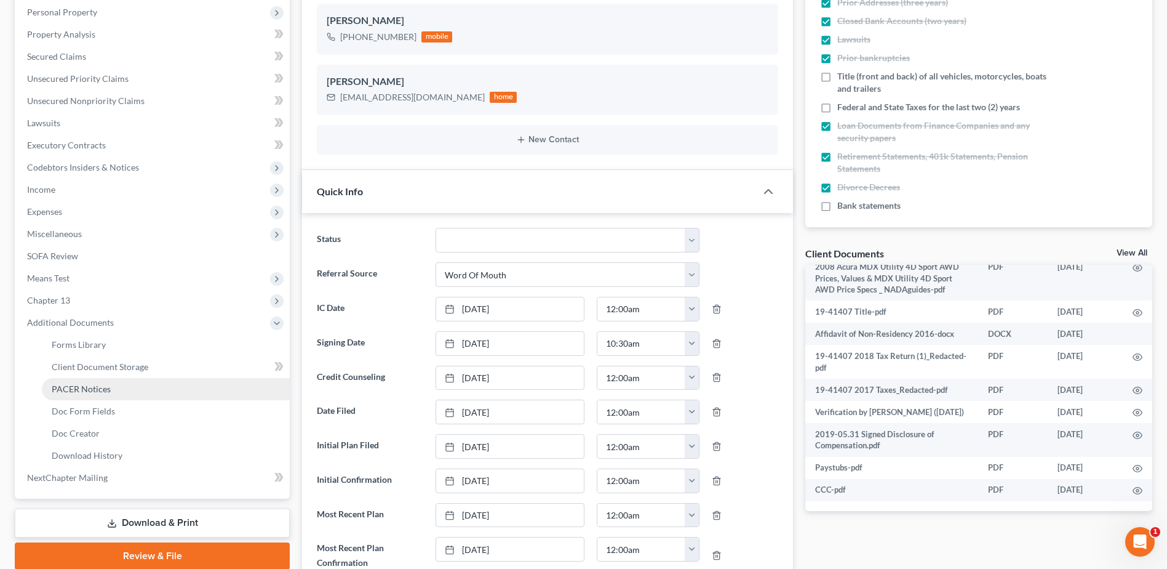
click at [74, 389] on span "PACER Notices" at bounding box center [81, 388] width 59 height 10
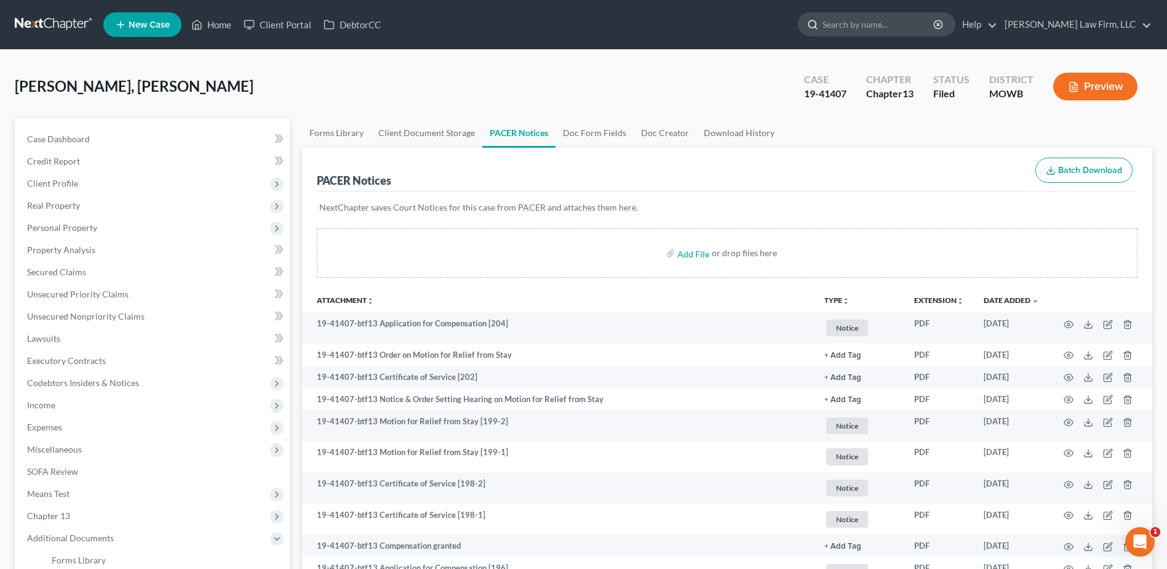
click at [885, 25] on input "search" at bounding box center [879, 24] width 113 height 23
type input "[PERSON_NAME]"
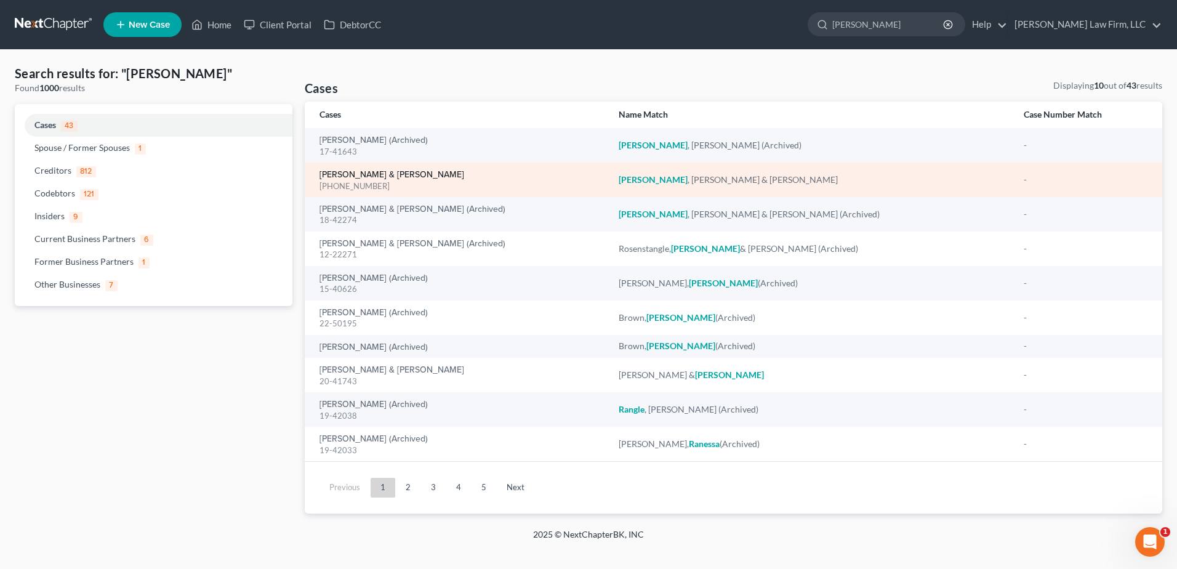
click at [396, 179] on link "[PERSON_NAME] & [PERSON_NAME]" at bounding box center [391, 174] width 145 height 9
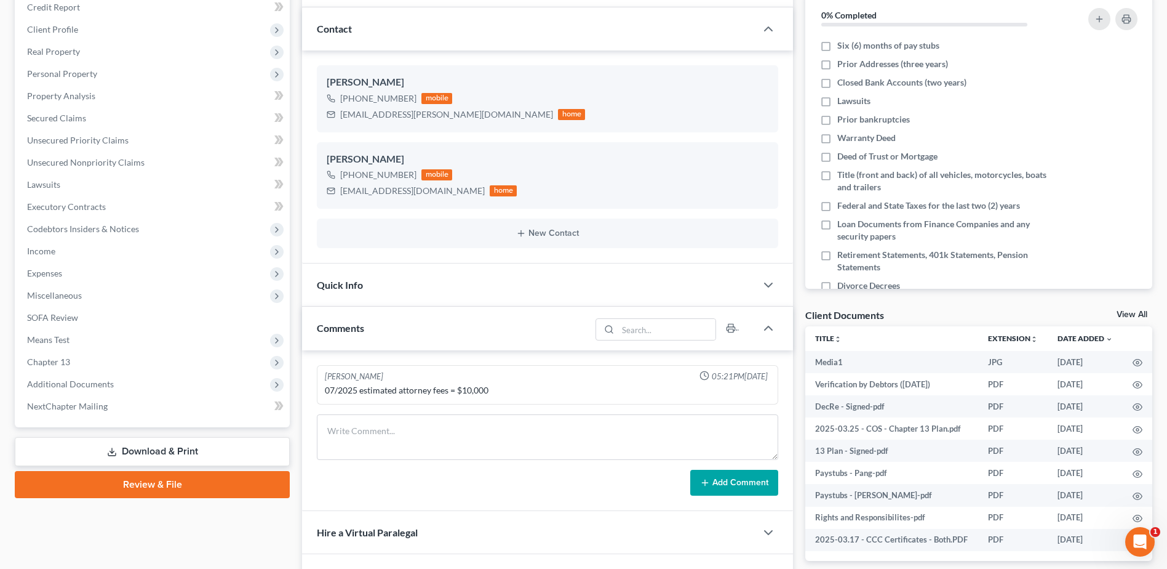
scroll to position [6253, 0]
click at [55, 386] on span "Additional Documents" at bounding box center [70, 383] width 87 height 10
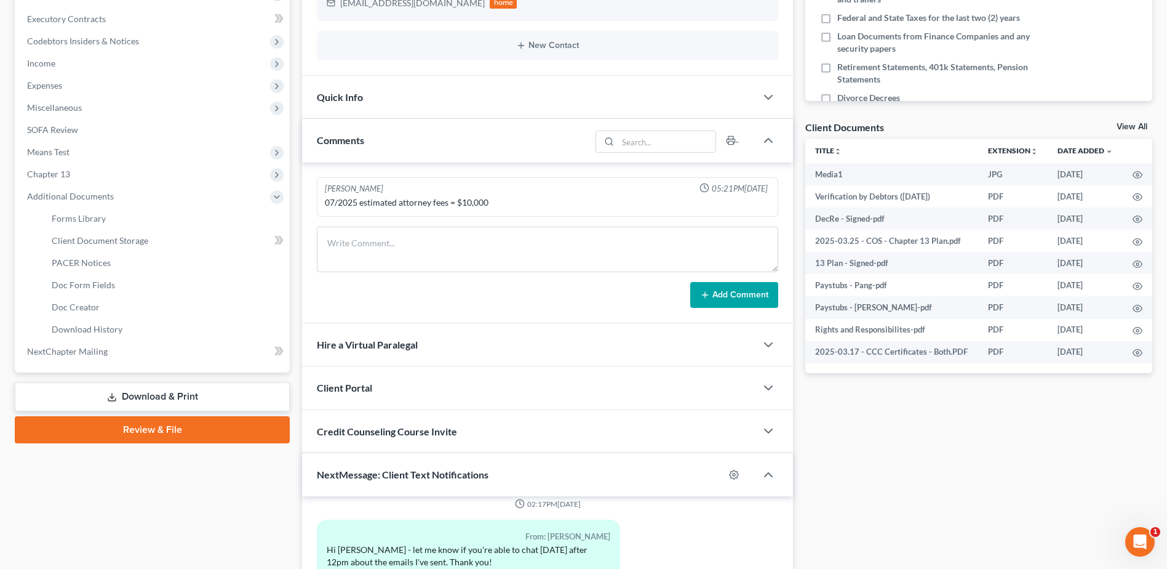
scroll to position [338, 0]
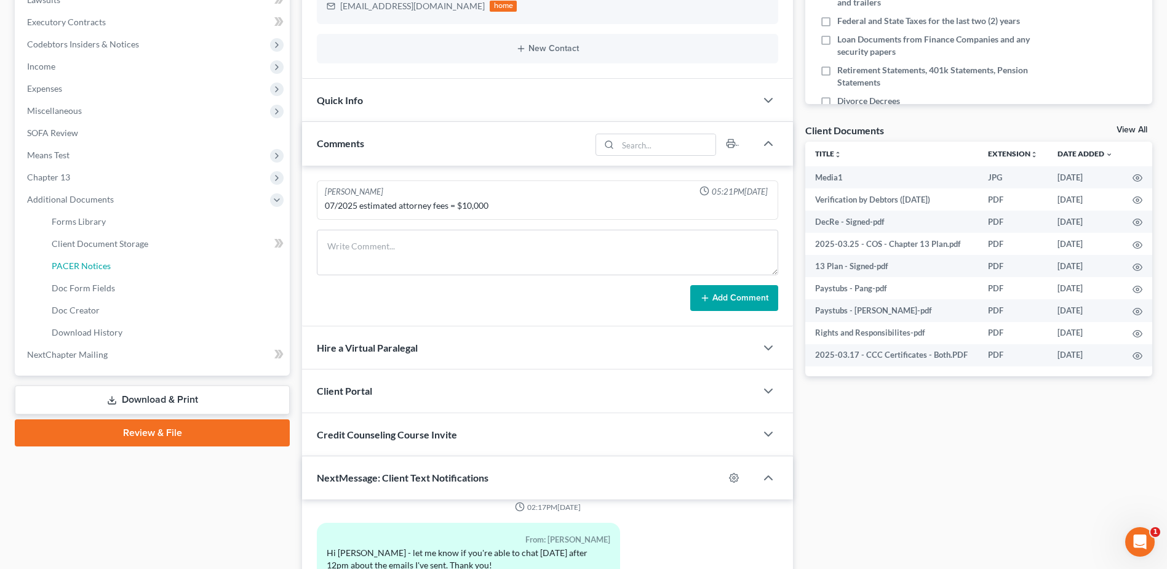
drag, startPoint x: 76, startPoint y: 263, endPoint x: 609, endPoint y: 381, distance: 545.9
click at [76, 263] on span "PACER Notices" at bounding box center [81, 265] width 59 height 10
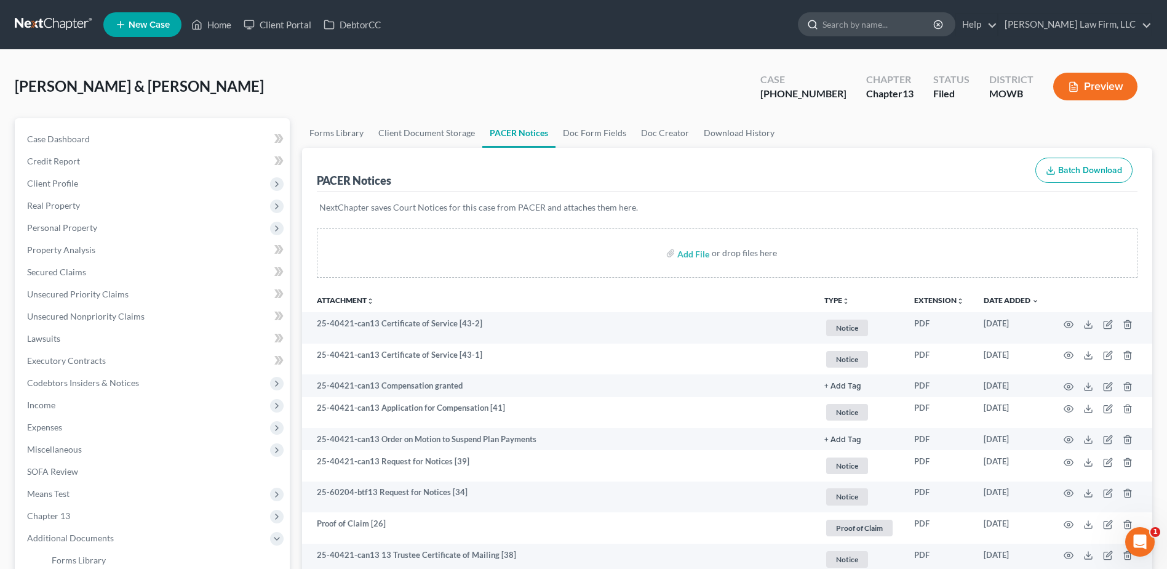
click at [897, 30] on input "search" at bounding box center [879, 24] width 113 height 23
type input "[PERSON_NAME]"
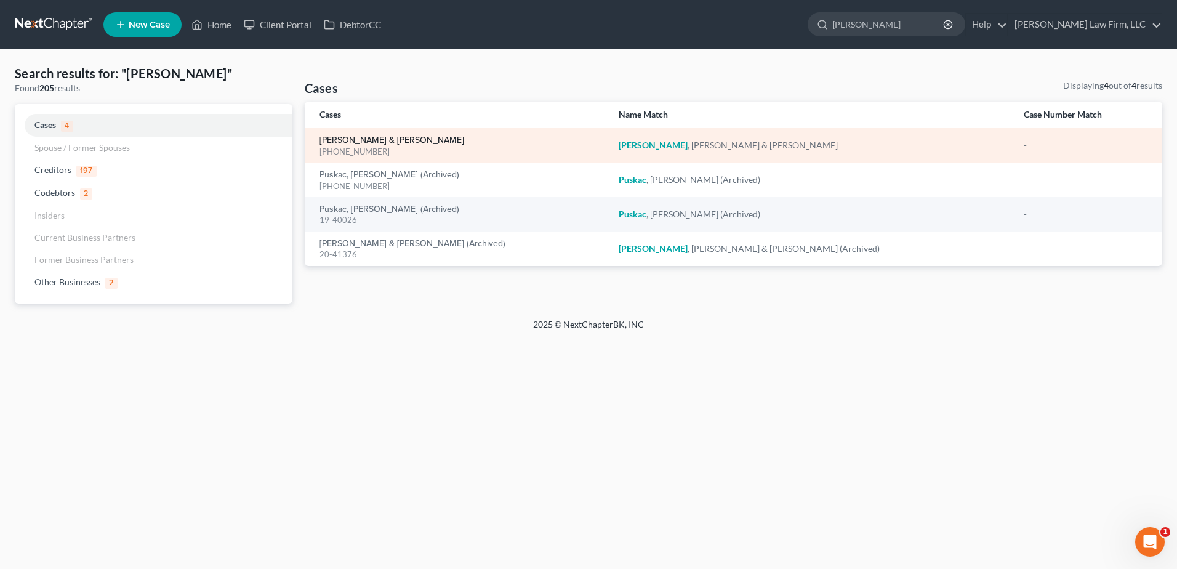
click at [383, 144] on link "[PERSON_NAME] & [PERSON_NAME]" at bounding box center [391, 140] width 145 height 9
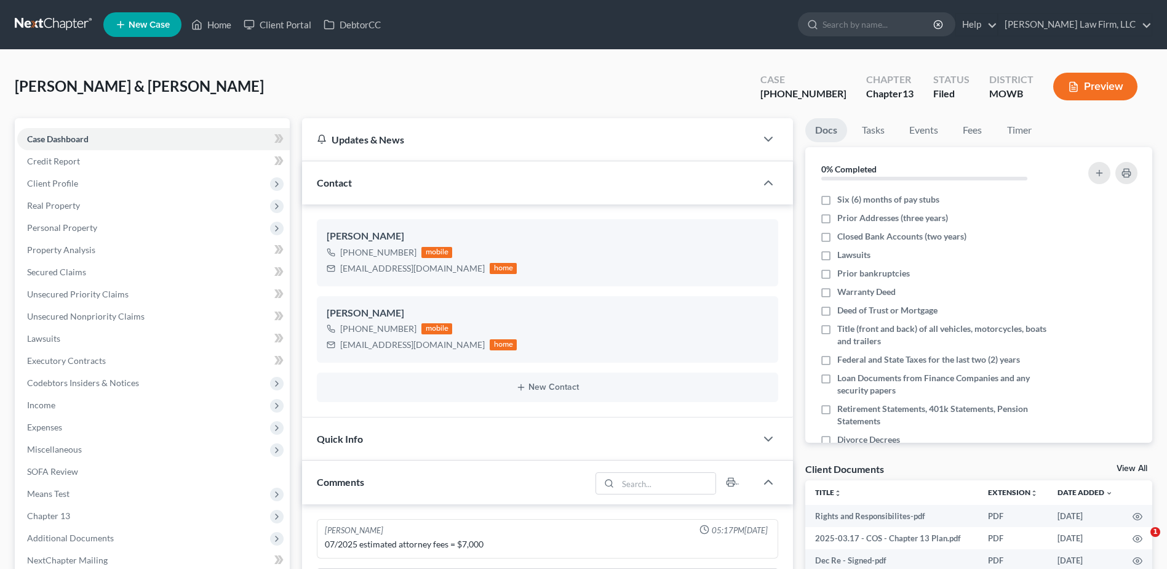
select select "0"
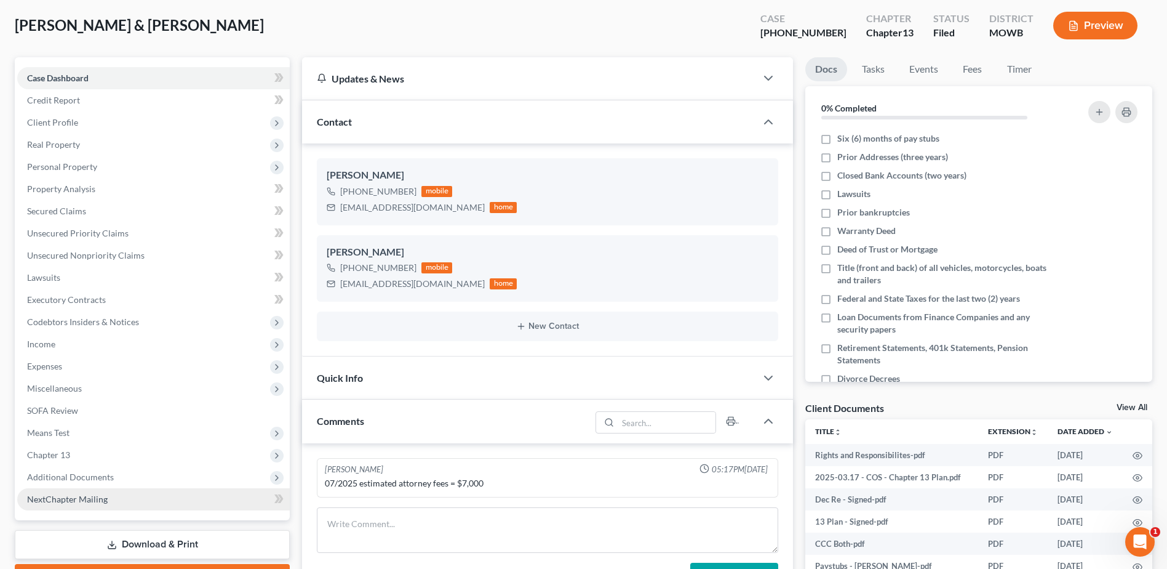
scroll to position [62, 0]
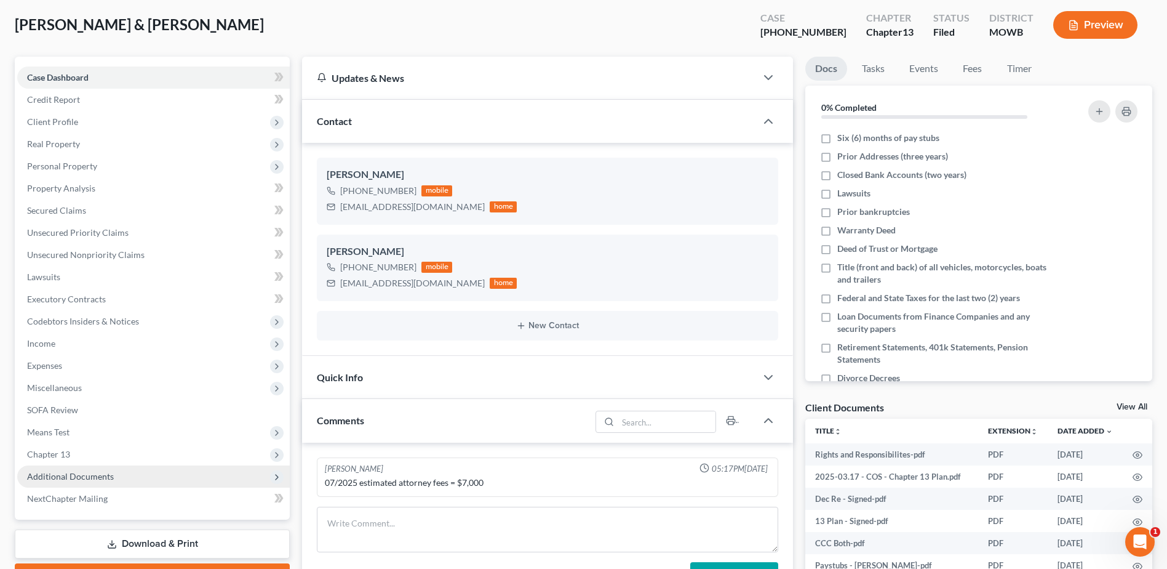
click at [76, 479] on span "Additional Documents" at bounding box center [70, 476] width 87 height 10
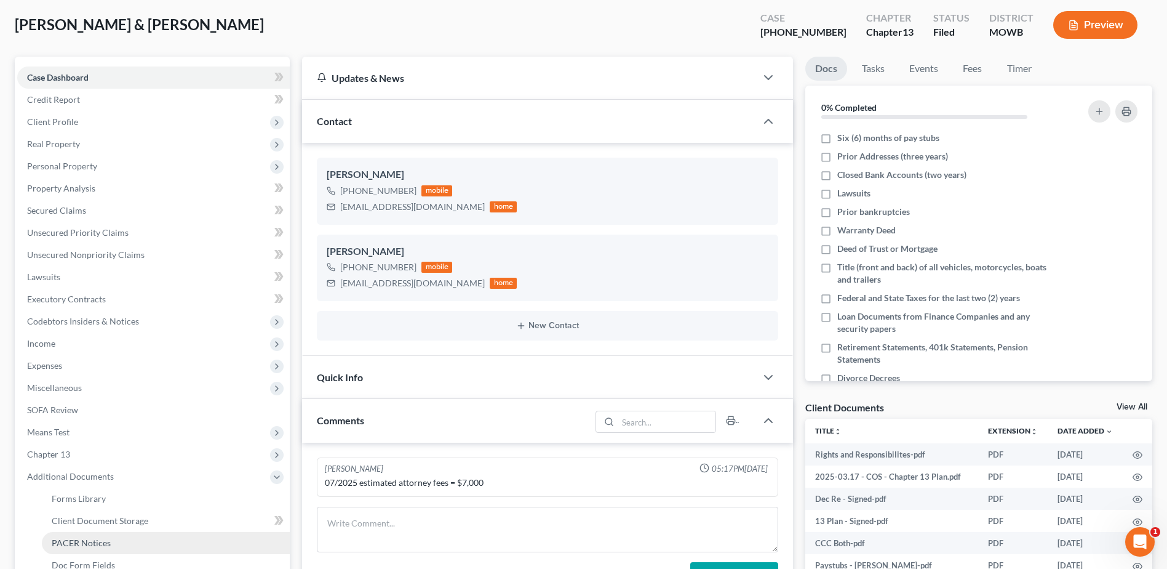
click at [91, 540] on span "PACER Notices" at bounding box center [81, 542] width 59 height 10
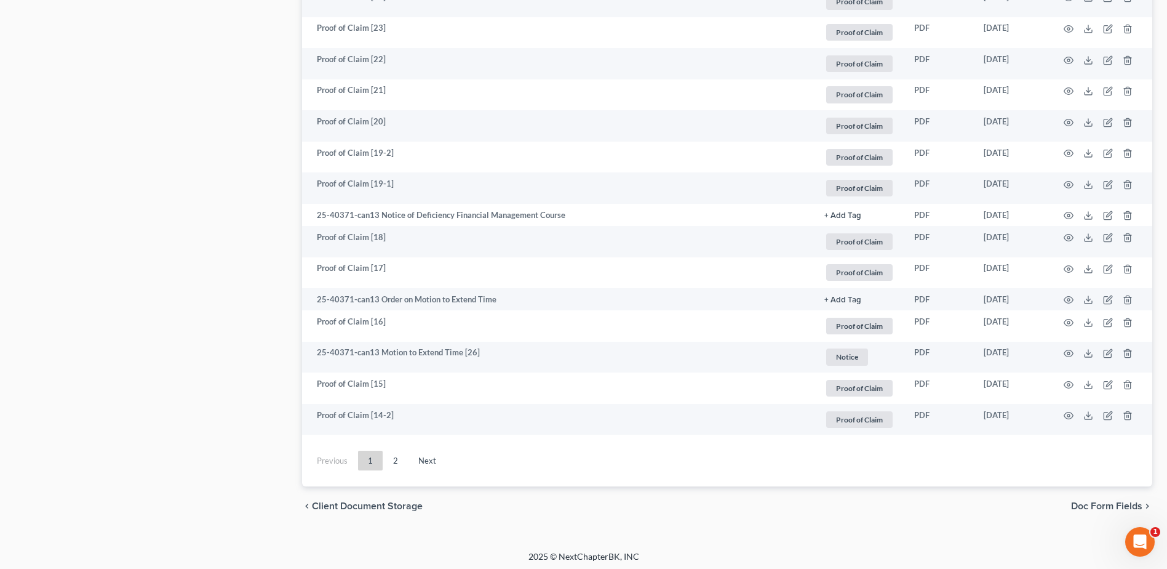
scroll to position [2081, 0]
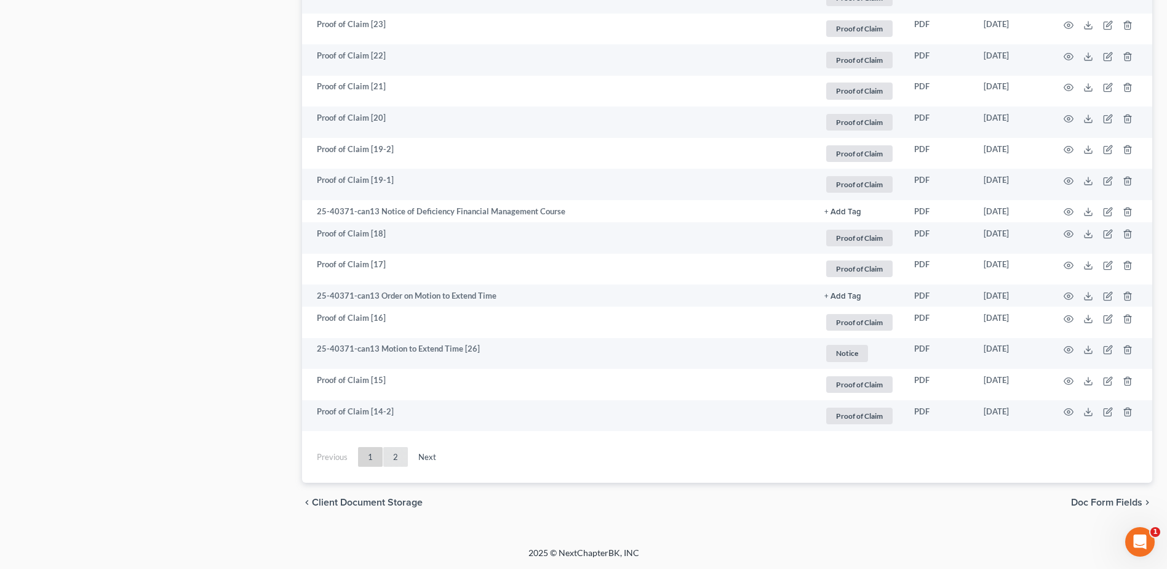
click at [394, 457] on link "2" at bounding box center [395, 457] width 25 height 20
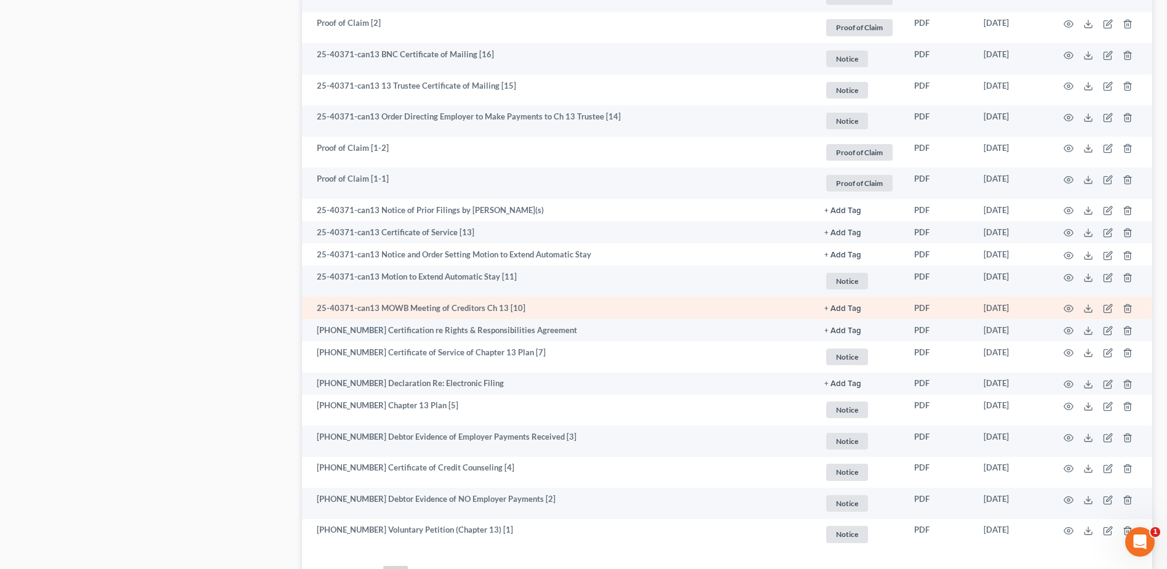
scroll to position [1232, 0]
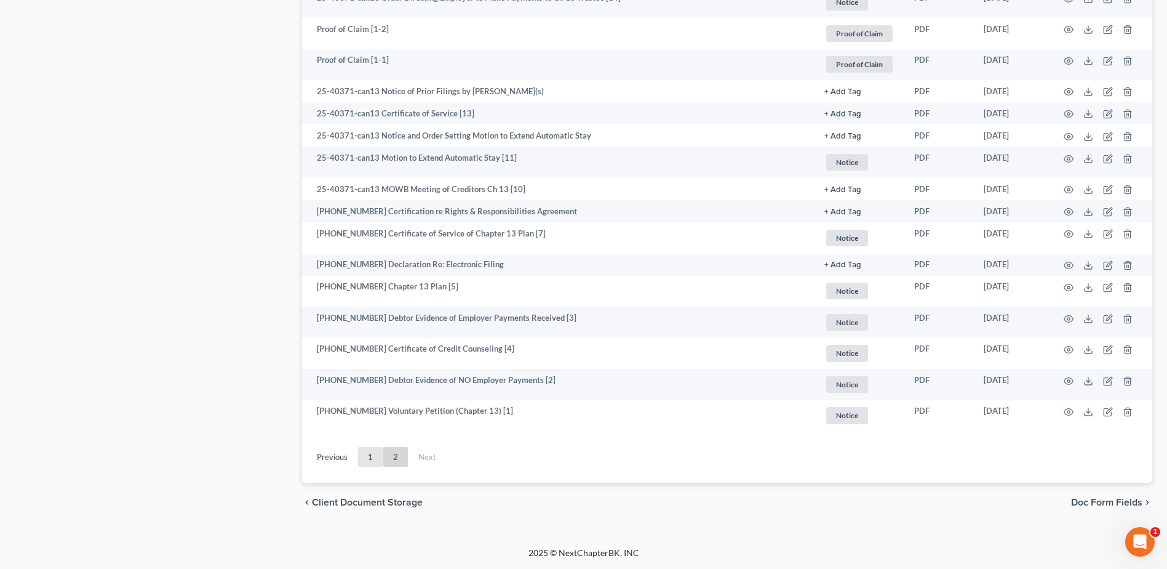
click at [364, 462] on link "1" at bounding box center [370, 457] width 25 height 20
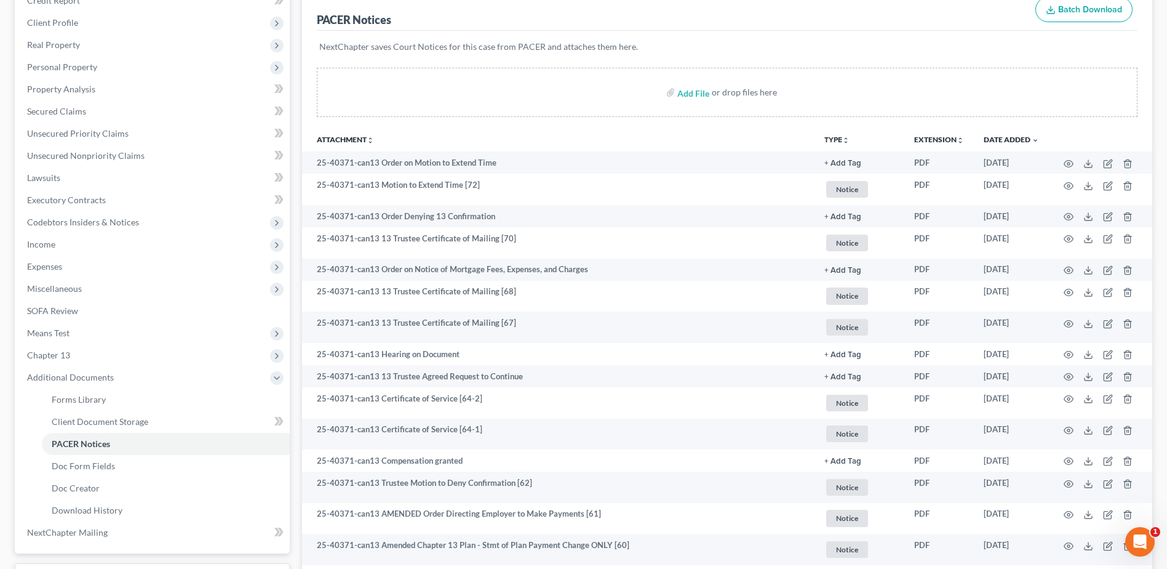
scroll to position [158, 0]
